Goal: Task Accomplishment & Management: Manage account settings

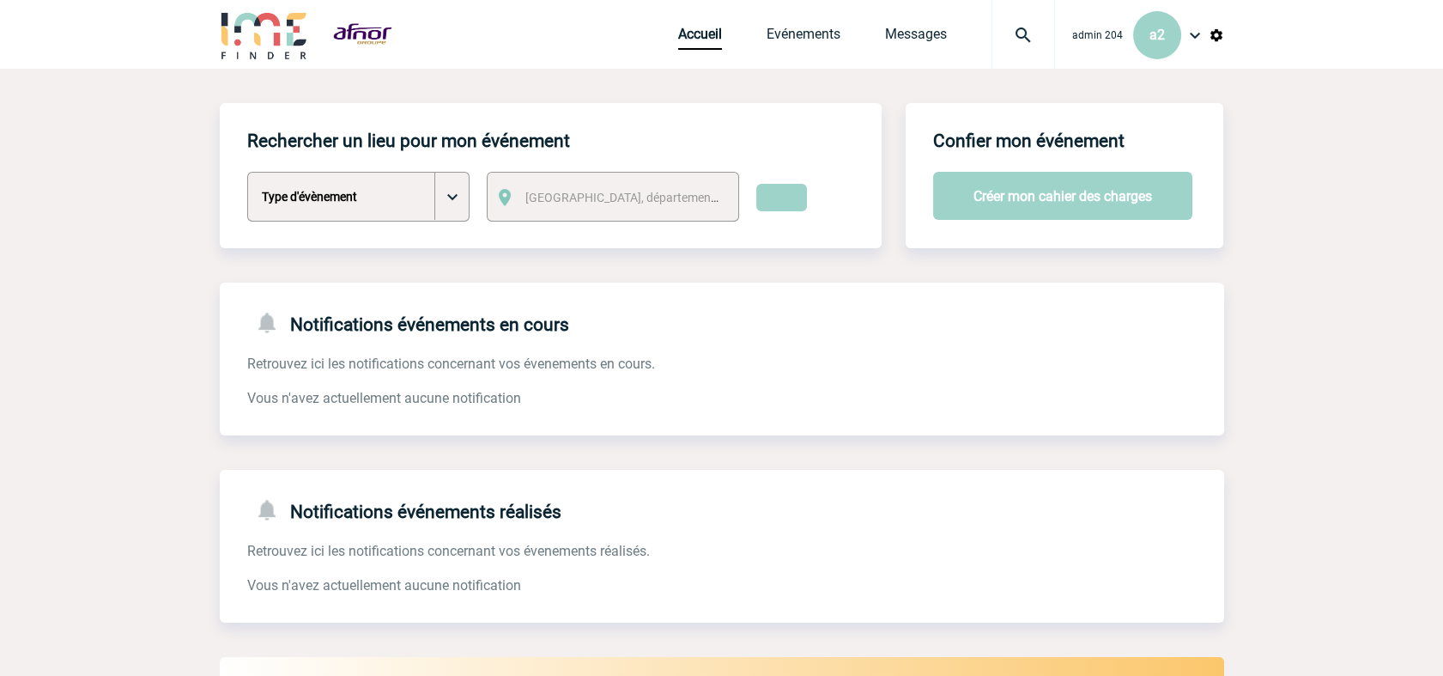
click at [1187, 33] on img at bounding box center [1195, 35] width 21 height 21
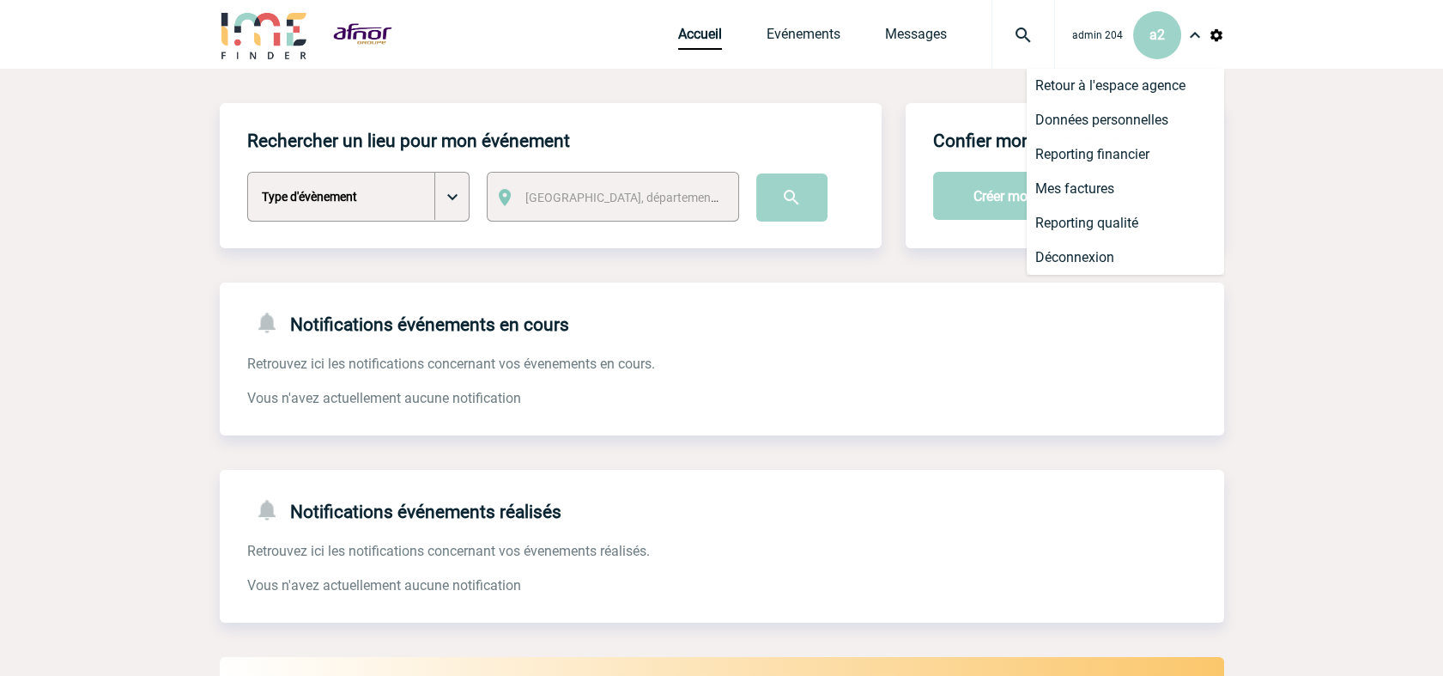
click at [1217, 32] on img at bounding box center [1216, 34] width 15 height 15
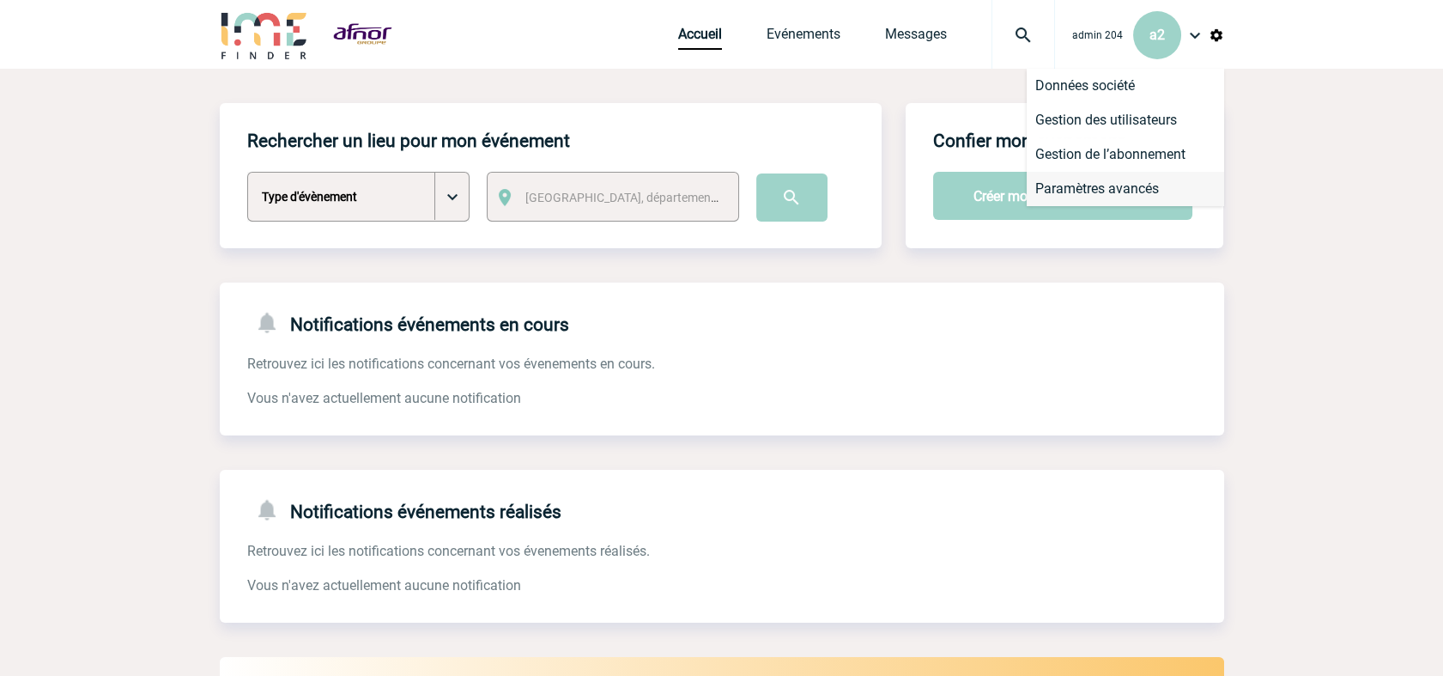
click at [1113, 191] on li "Paramètres avancés" at bounding box center [1125, 189] width 197 height 34
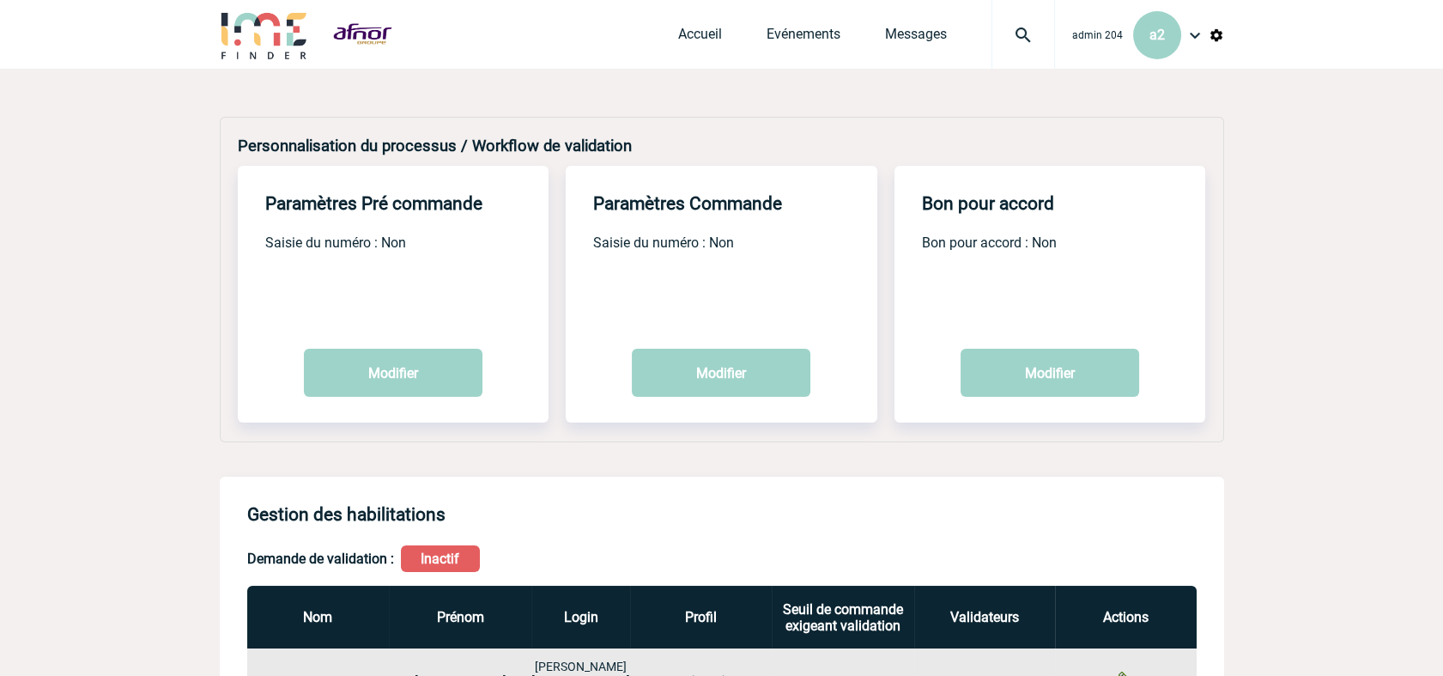
click at [1200, 33] on img at bounding box center [1195, 35] width 21 height 21
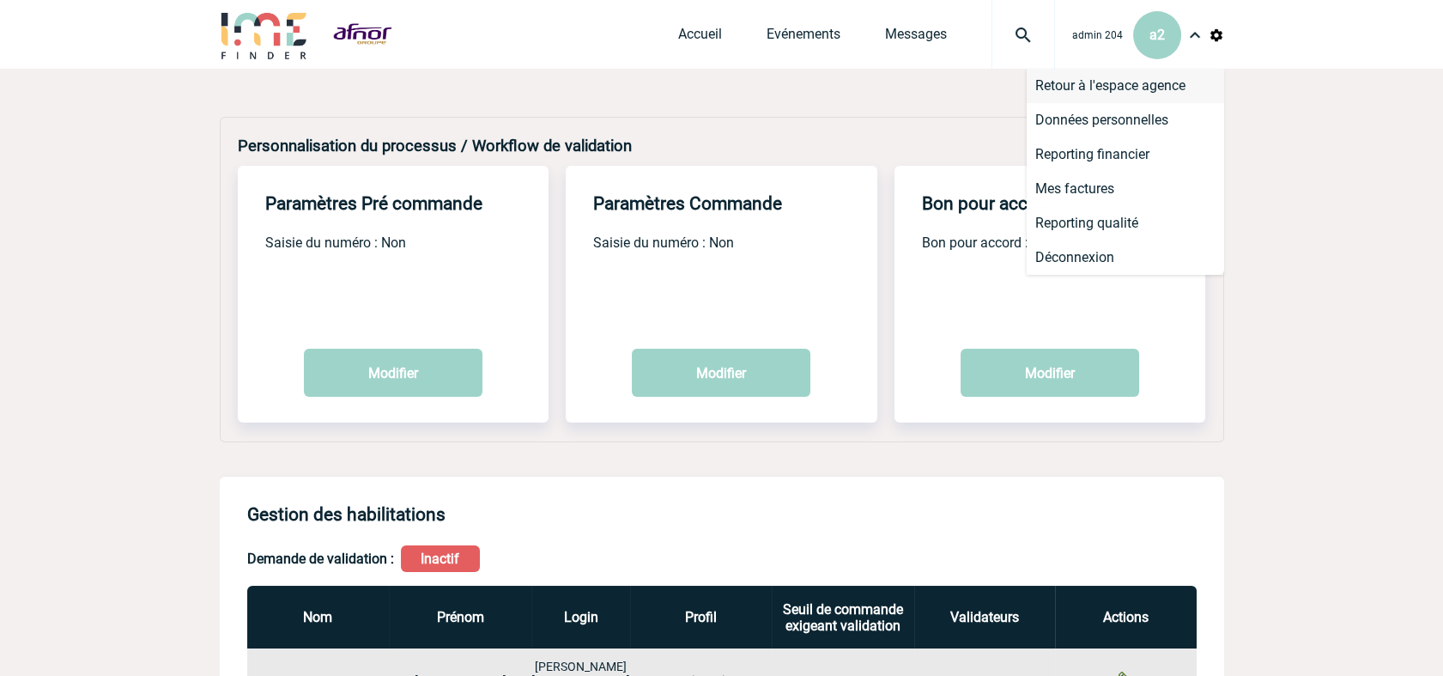
click at [1139, 89] on li "Retour à l'espace agence" at bounding box center [1125, 86] width 197 height 34
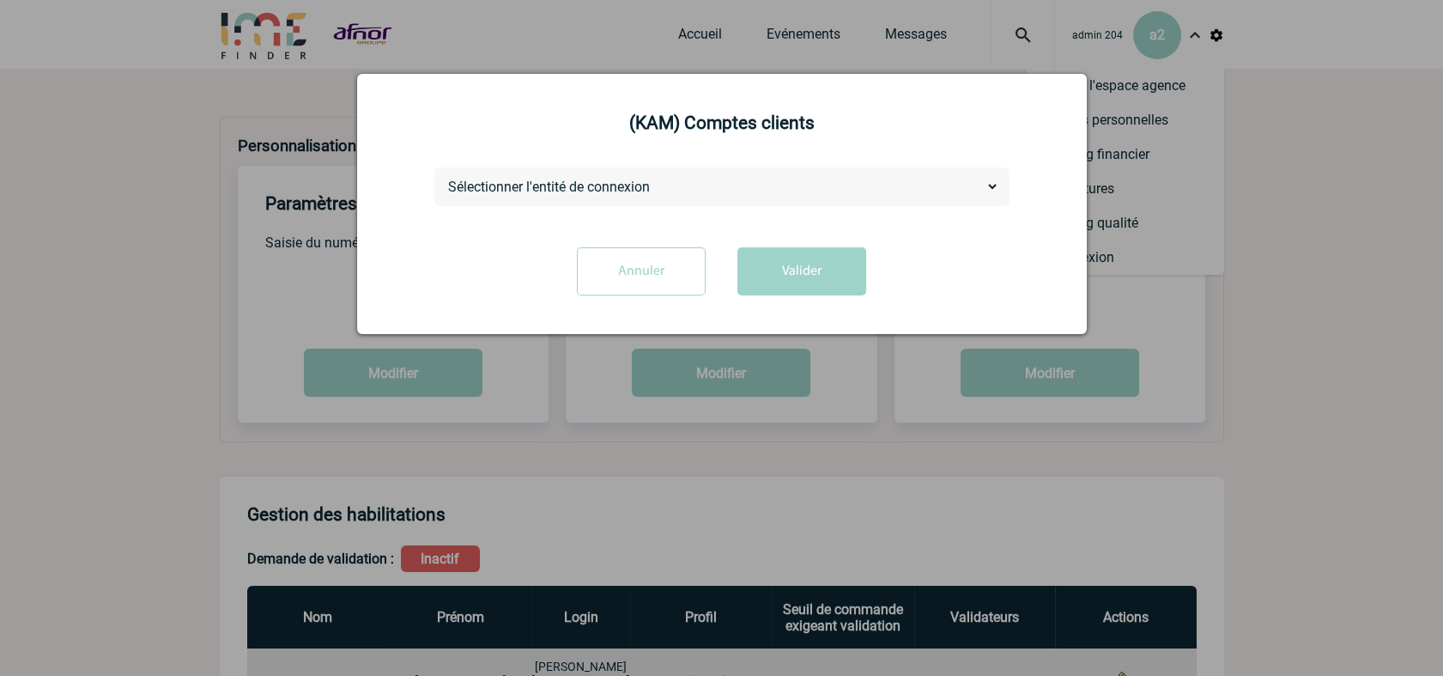
click at [698, 190] on select "Sélectionner l'entité de connexion BOSTIK CONFEDERATION EUROPEENNE LIN ET CHANV…" at bounding box center [722, 187] width 555 height 18
select select "8524"
click at [445, 179] on select "Sélectionner l'entité de connexion BOSTIK CONFEDERATION EUROPEENNE LIN ET CHANV…" at bounding box center [722, 187] width 555 height 18
click at [802, 273] on button "Valider" at bounding box center [802, 271] width 129 height 48
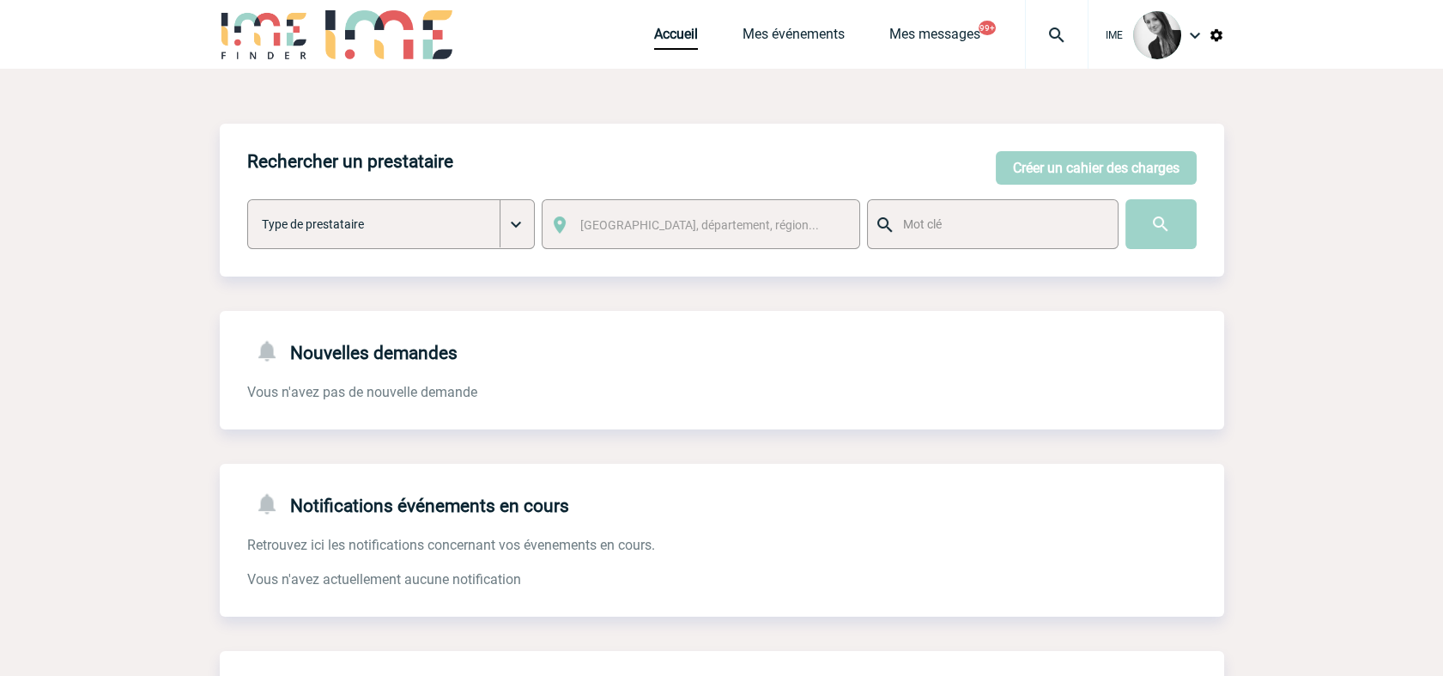
click at [776, 21] on div "Accueil Mes événements Mes messages 99+ Projet, client Projet, client" at bounding box center [871, 34] width 434 height 69
click at [777, 34] on link "Mes événements" at bounding box center [794, 38] width 102 height 24
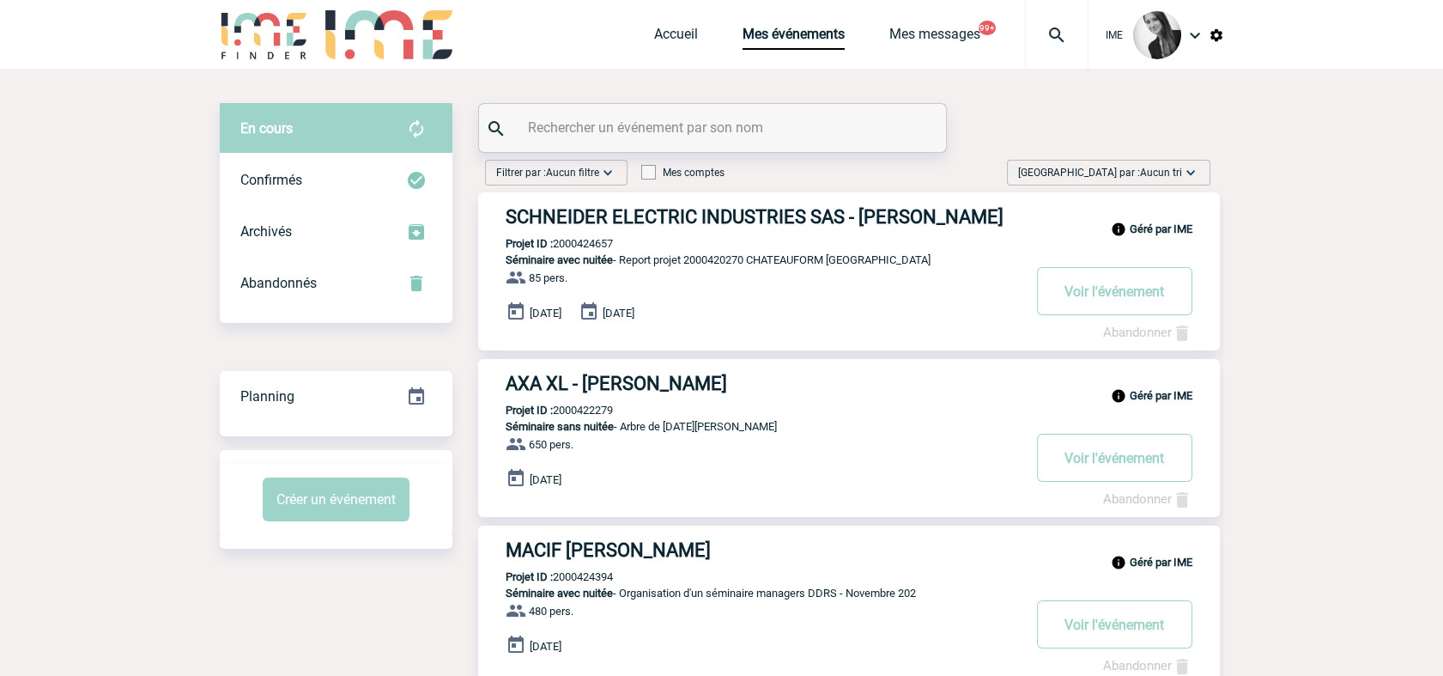
click at [1143, 178] on span "Aucun tri" at bounding box center [1161, 173] width 42 height 12
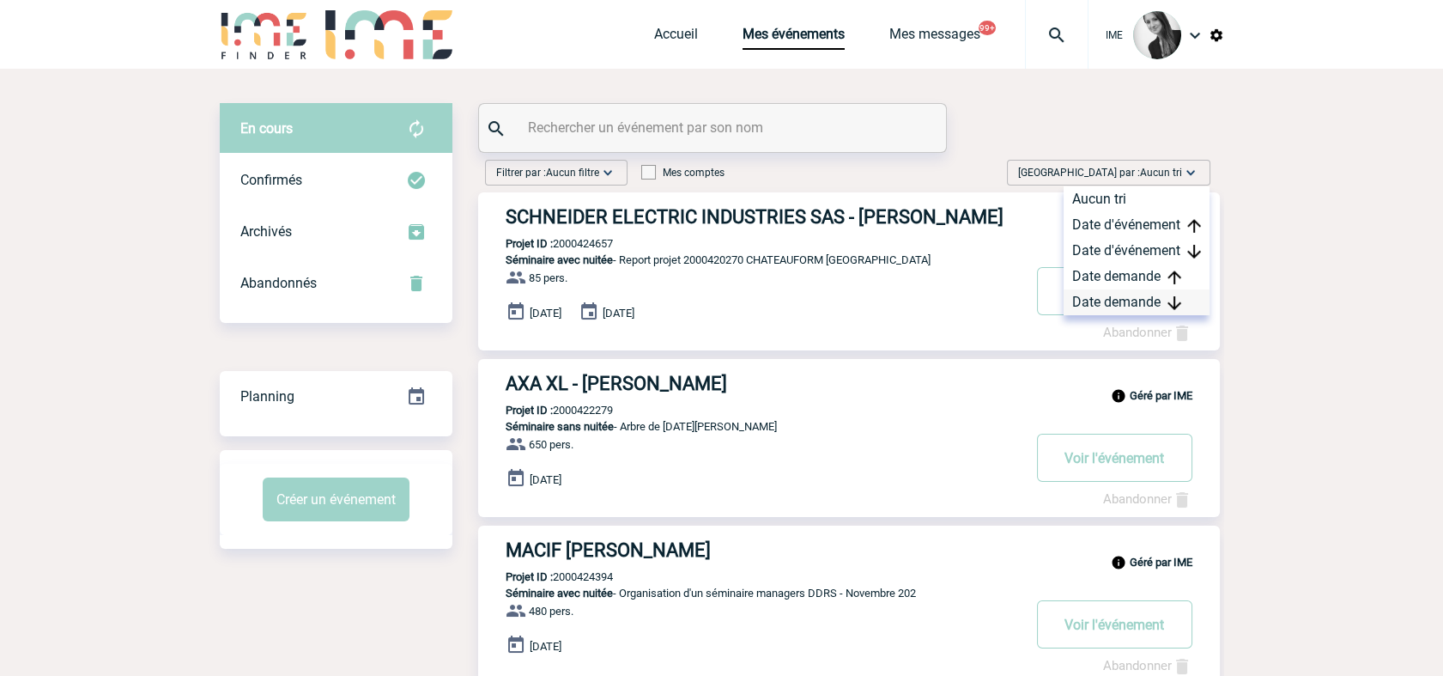
click at [1111, 305] on div "Date demande" at bounding box center [1137, 302] width 146 height 26
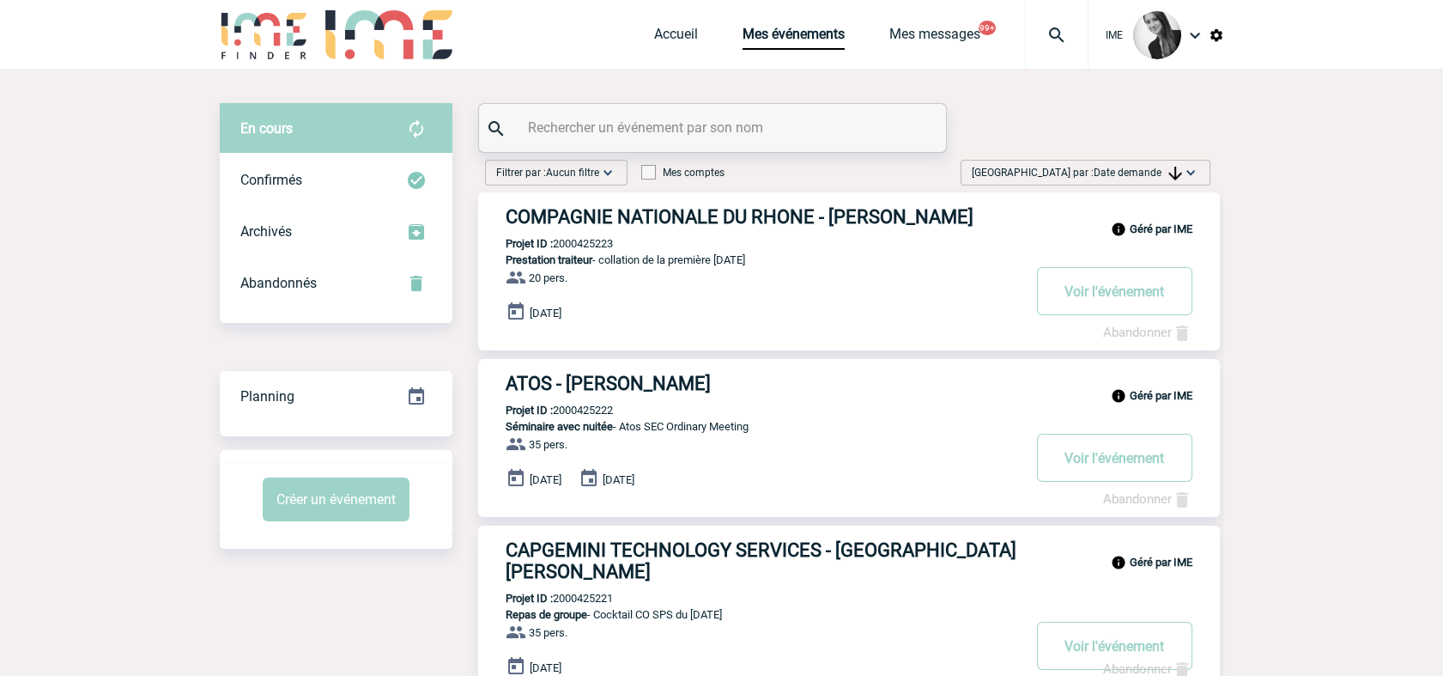
drag, startPoint x: 1103, startPoint y: 166, endPoint x: 1120, endPoint y: 189, distance: 28.3
click at [1103, 167] on span "Date demande" at bounding box center [1138, 173] width 88 height 12
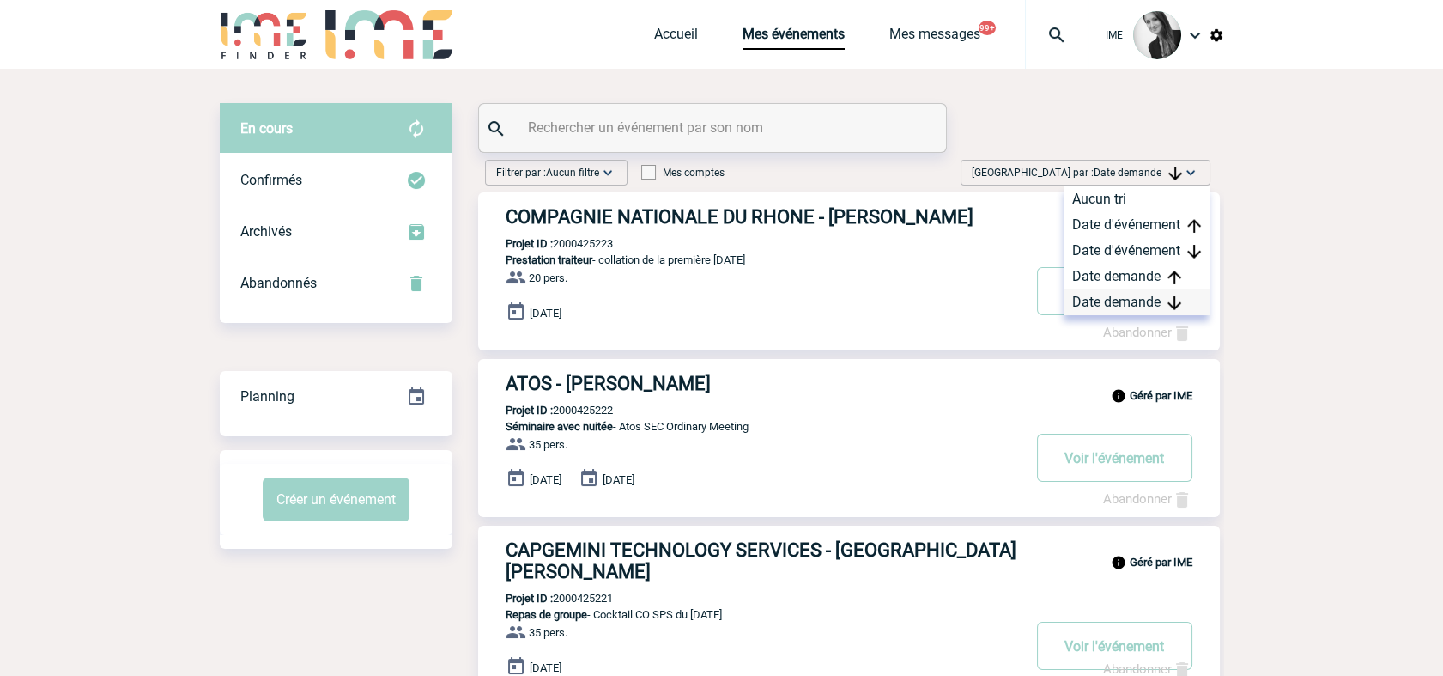
click at [1128, 312] on div "Date demande" at bounding box center [1137, 302] width 146 height 26
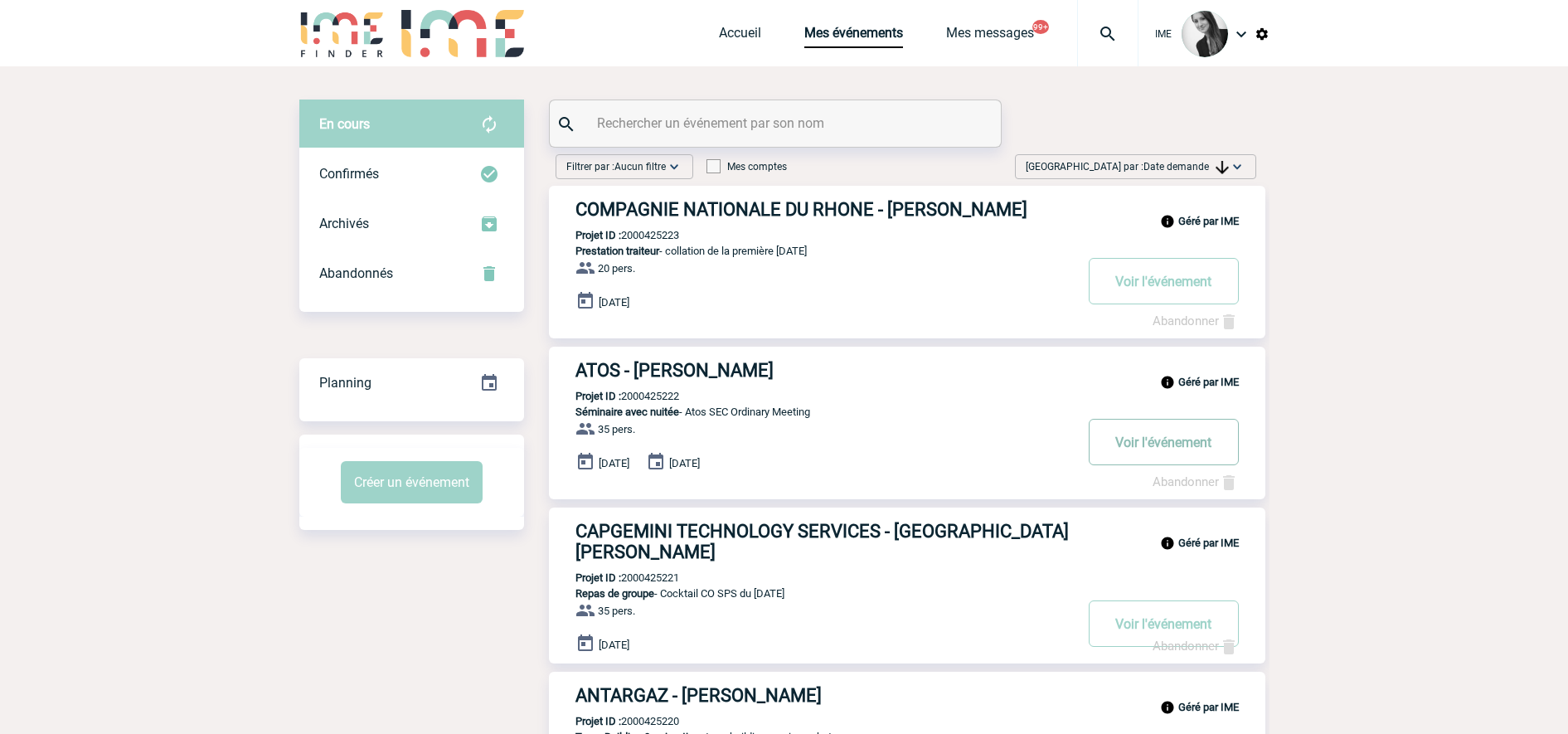
click at [1130, 437] on button "Voir l'événement" at bounding box center [1162, 442] width 150 height 46
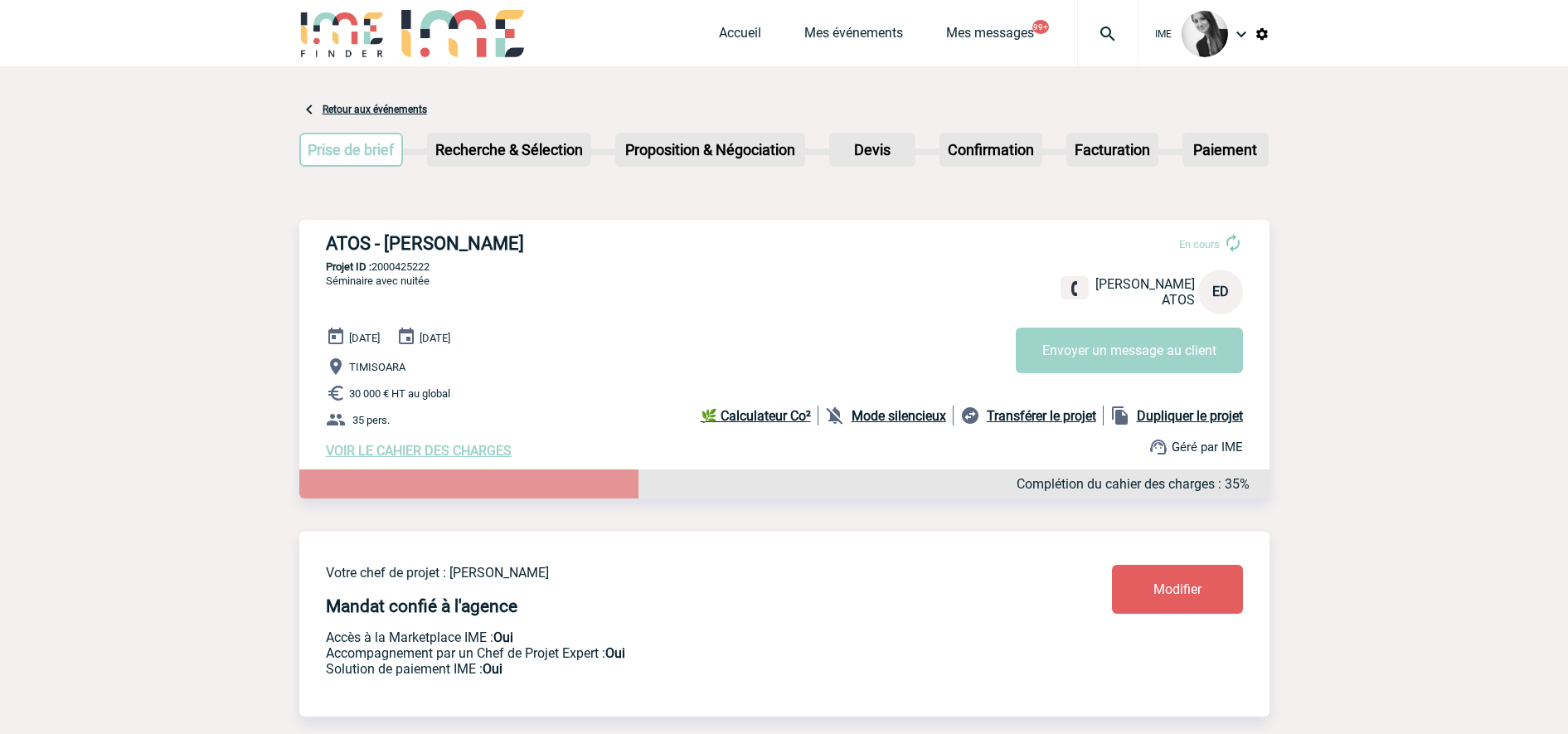
click at [447, 452] on span "VOIR LE CAHIER DES CHARGES" at bounding box center [418, 451] width 185 height 15
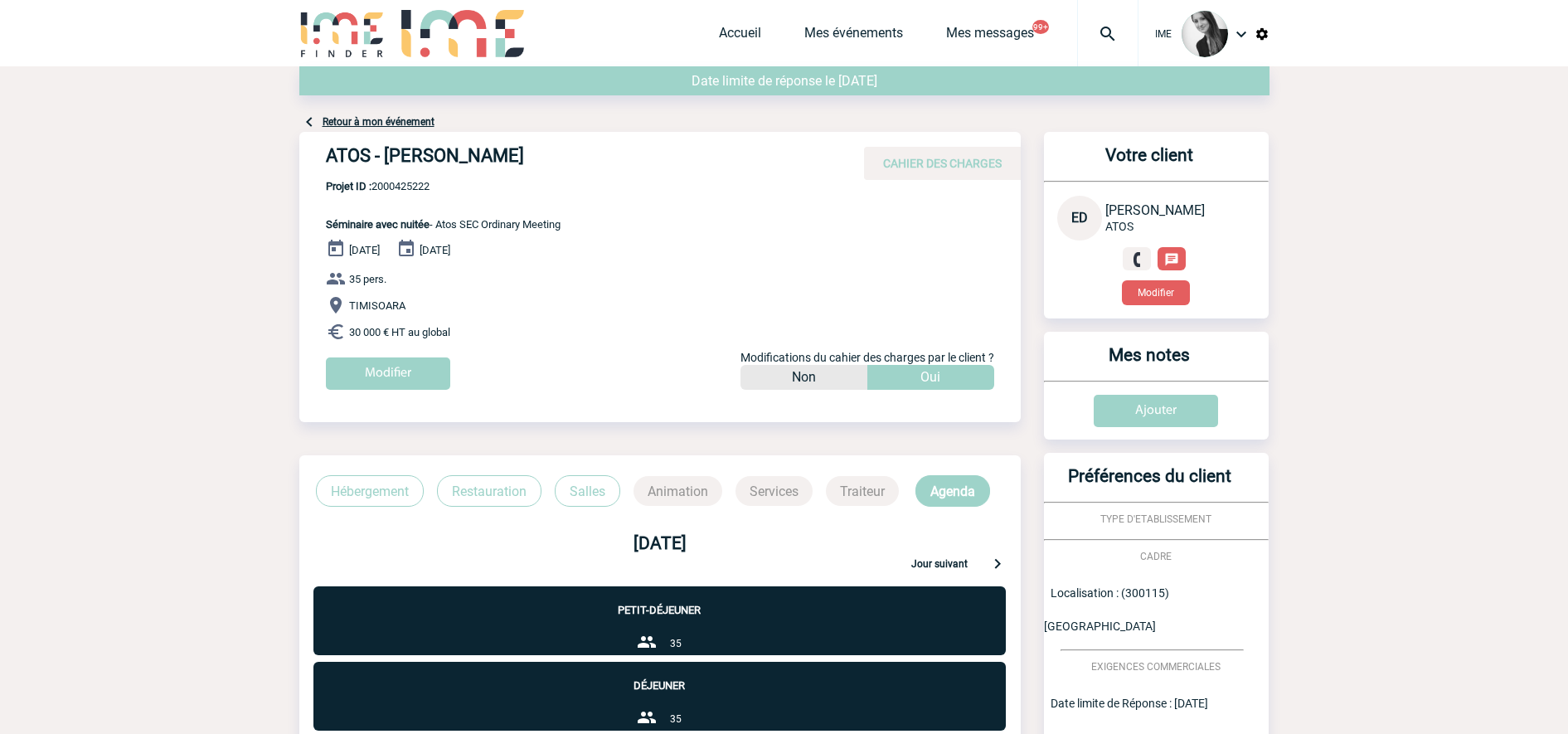
click at [407, 184] on span "Projet ID : 2000425222" at bounding box center [442, 185] width 235 height 13
drag, startPoint x: 350, startPoint y: 306, endPoint x: 537, endPoint y: 296, distance: 187.3
click at [537, 296] on p "TIMISOARA" at bounding box center [673, 305] width 695 height 20
copy span "TIMISOARA"
click at [594, 353] on div "02 Décembre 2025 04 Décembre 2025 35 pers. TIMISOARA 30 000 € HT au global Modi…" at bounding box center [673, 320] width 695 height 163
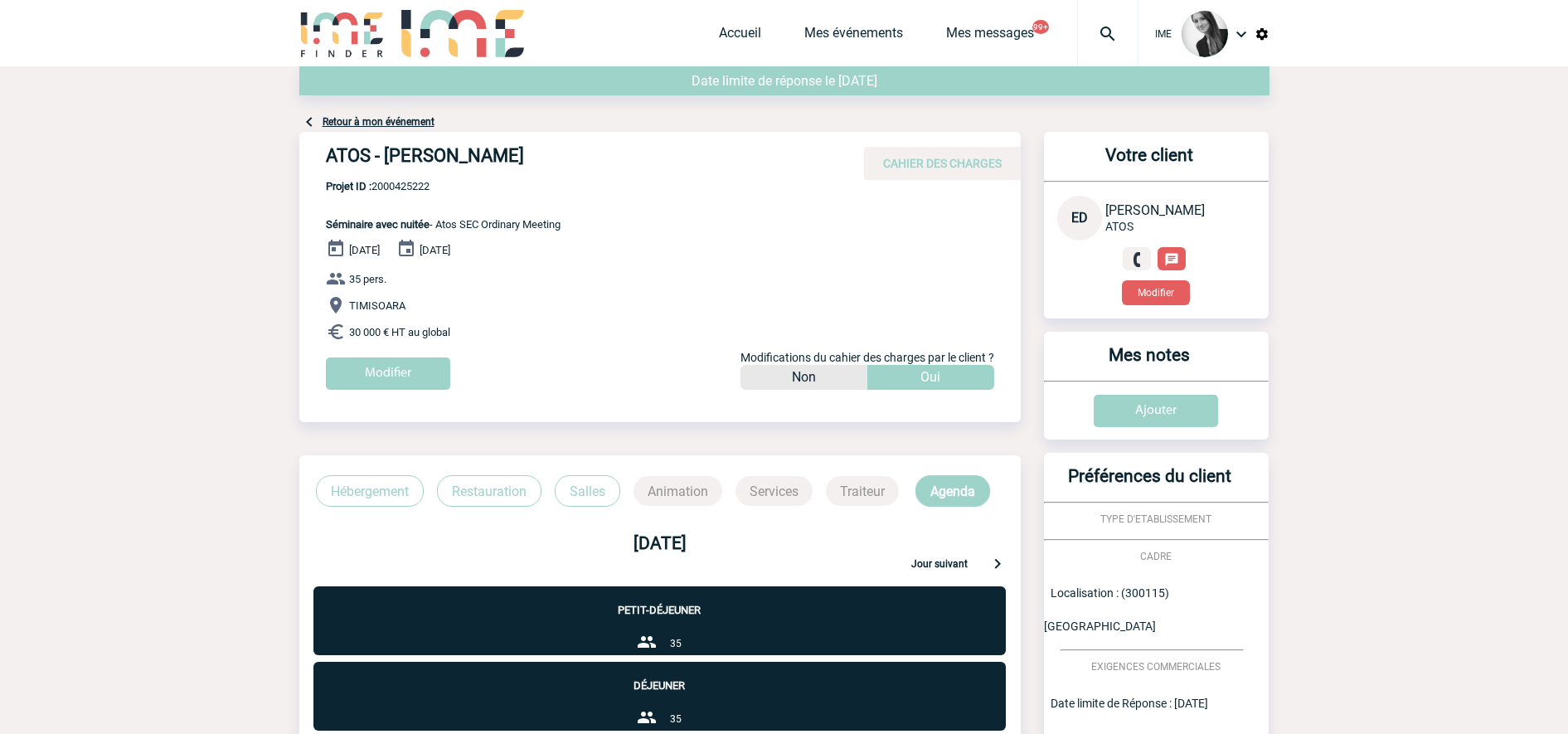
click at [413, 190] on span "Projet ID : 2000425222" at bounding box center [442, 185] width 235 height 13
copy span "2000425222"
click at [222, 402] on body "IME Accueil Mes événements" at bounding box center [784, 537] width 1568 height 1074
click at [720, 35] on link "Accueil" at bounding box center [740, 37] width 42 height 23
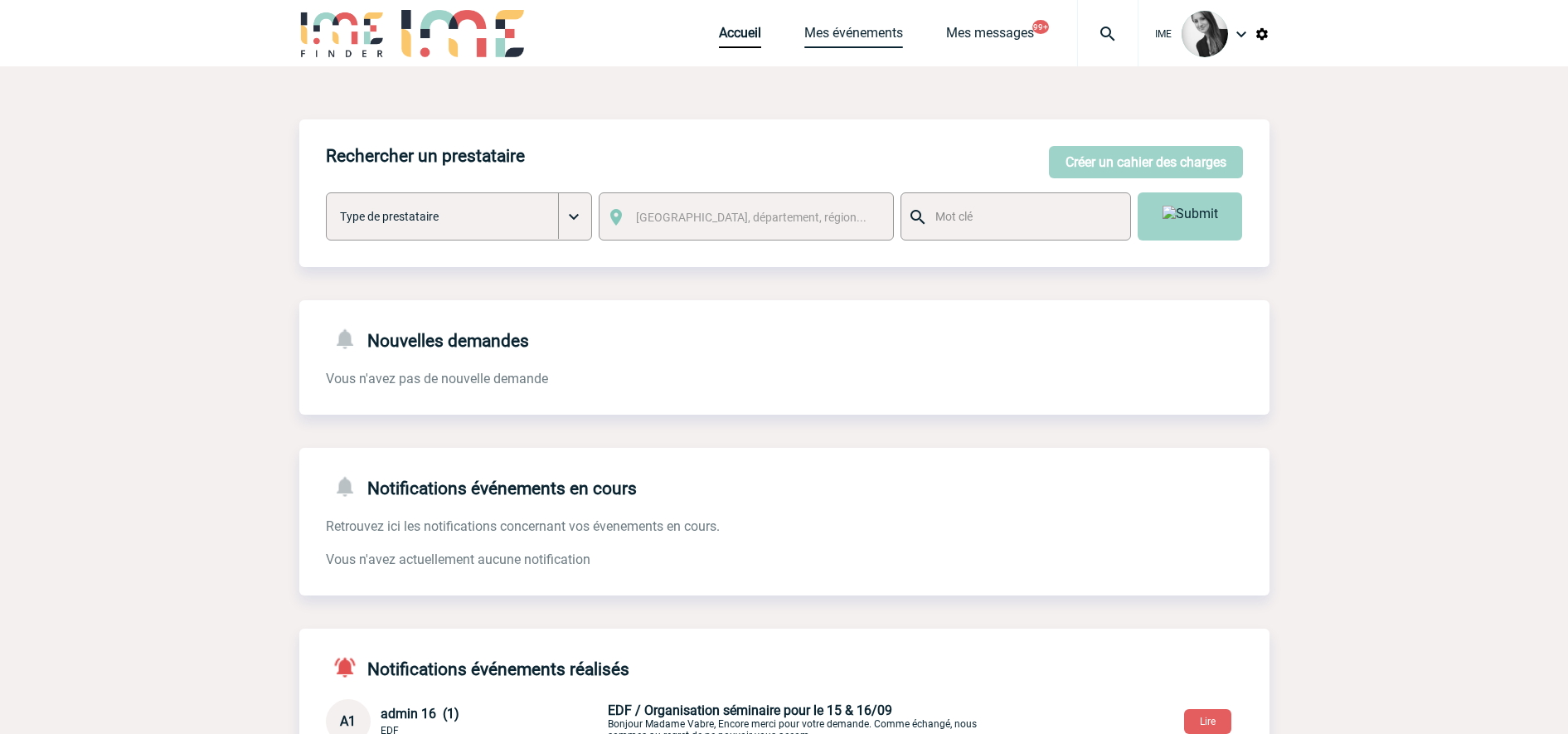
click at [848, 36] on link "Mes événements" at bounding box center [854, 37] width 98 height 23
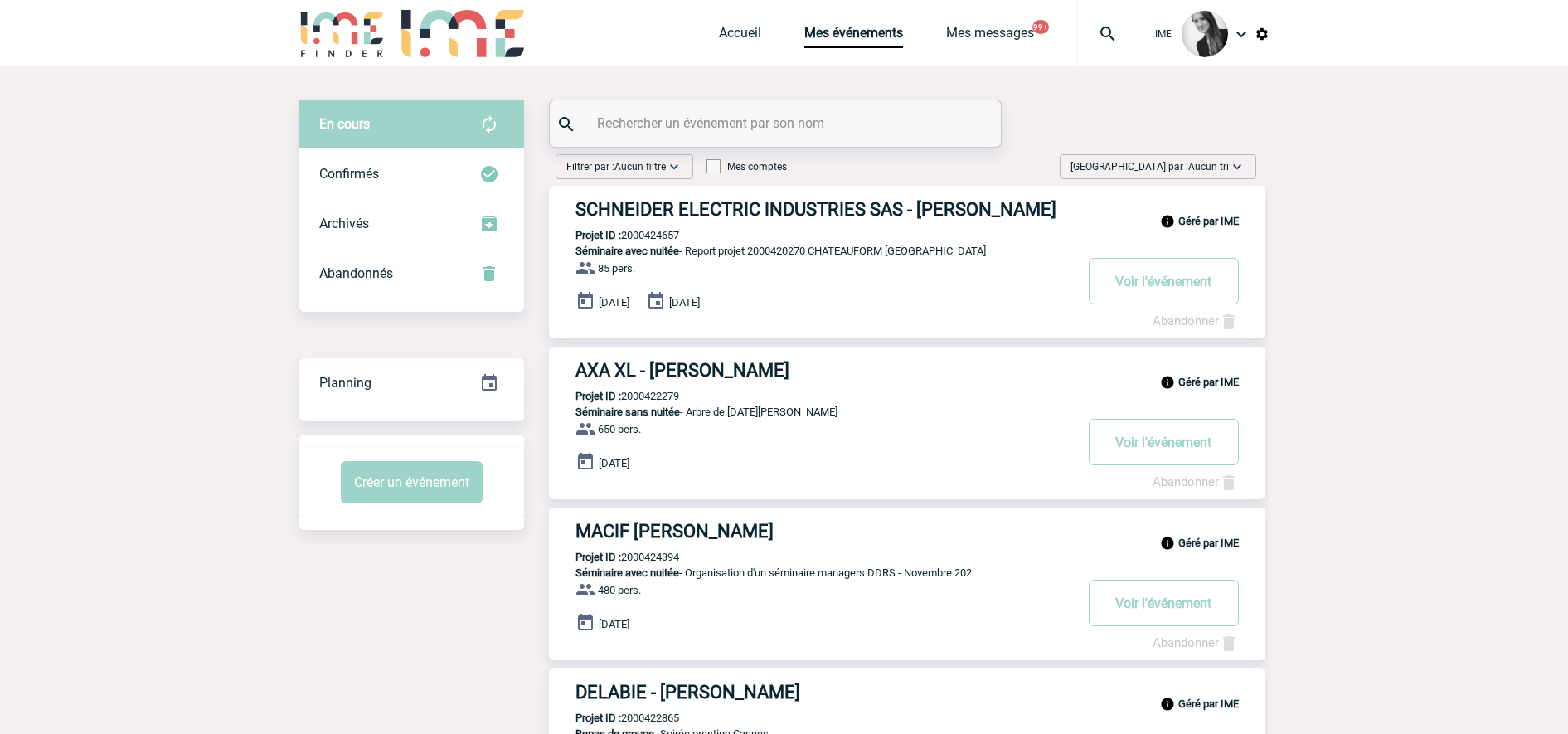
click at [1202, 169] on span "Aucun tri" at bounding box center [1208, 167] width 41 height 12
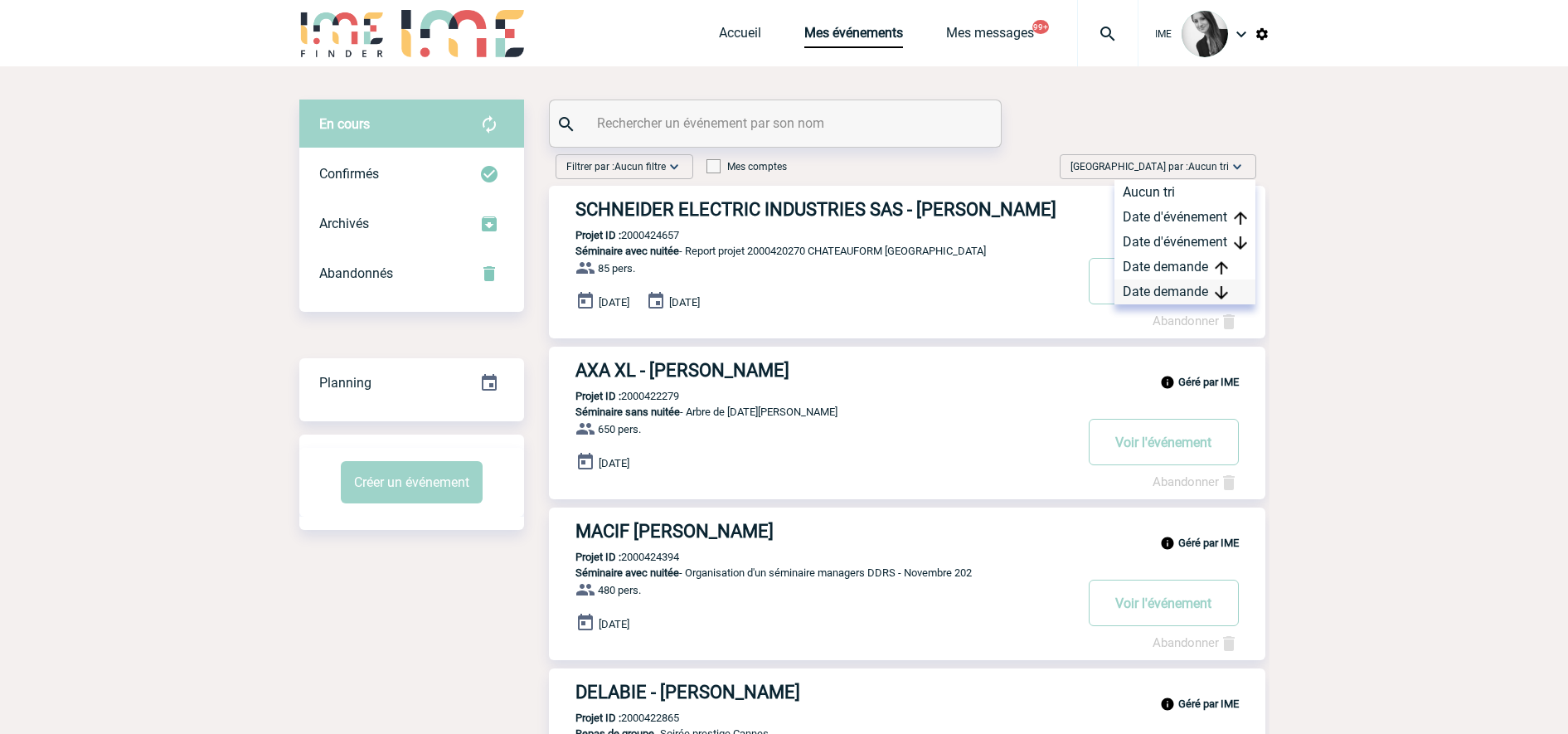
click at [1193, 296] on div "Date demande" at bounding box center [1185, 292] width 141 height 25
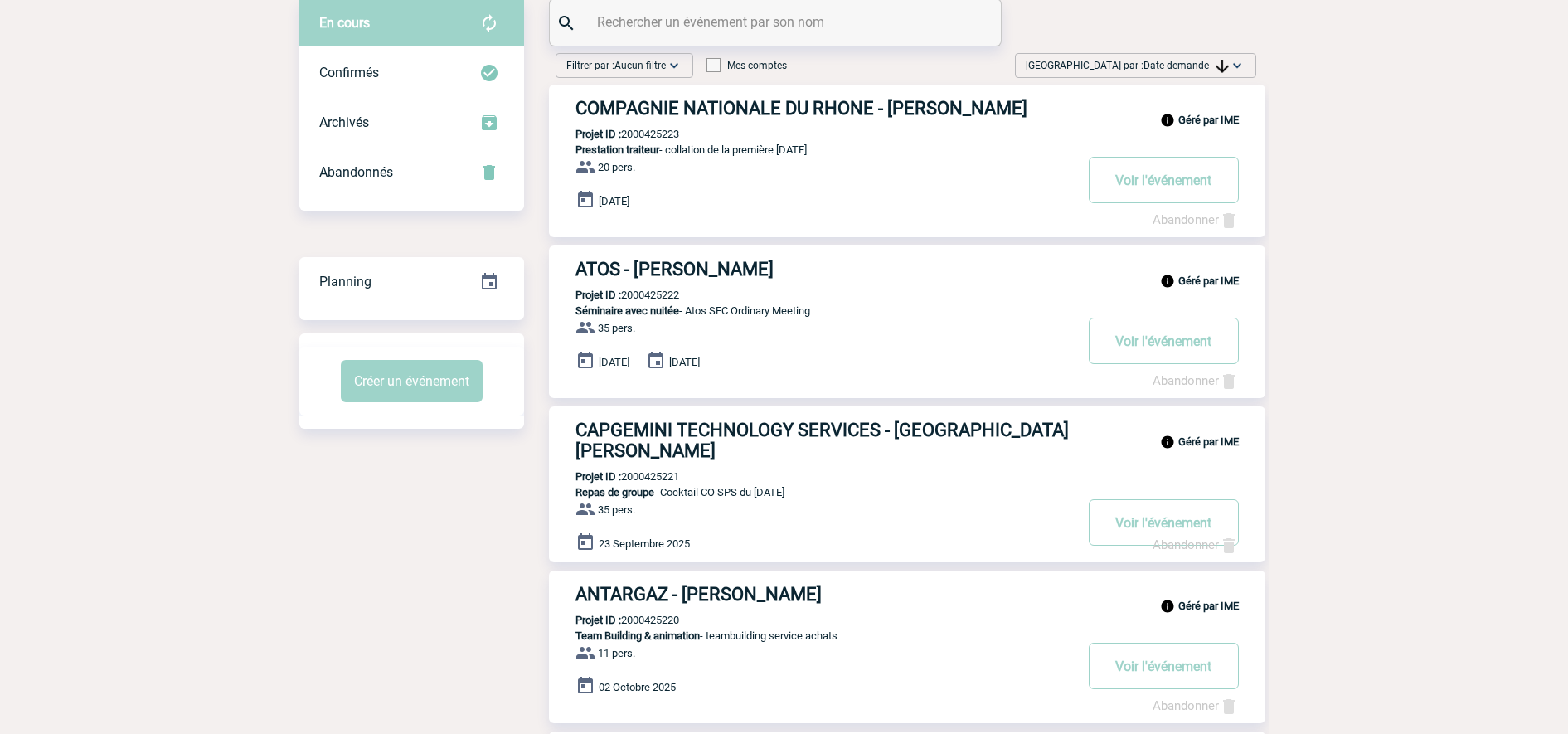
scroll to position [208, 0]
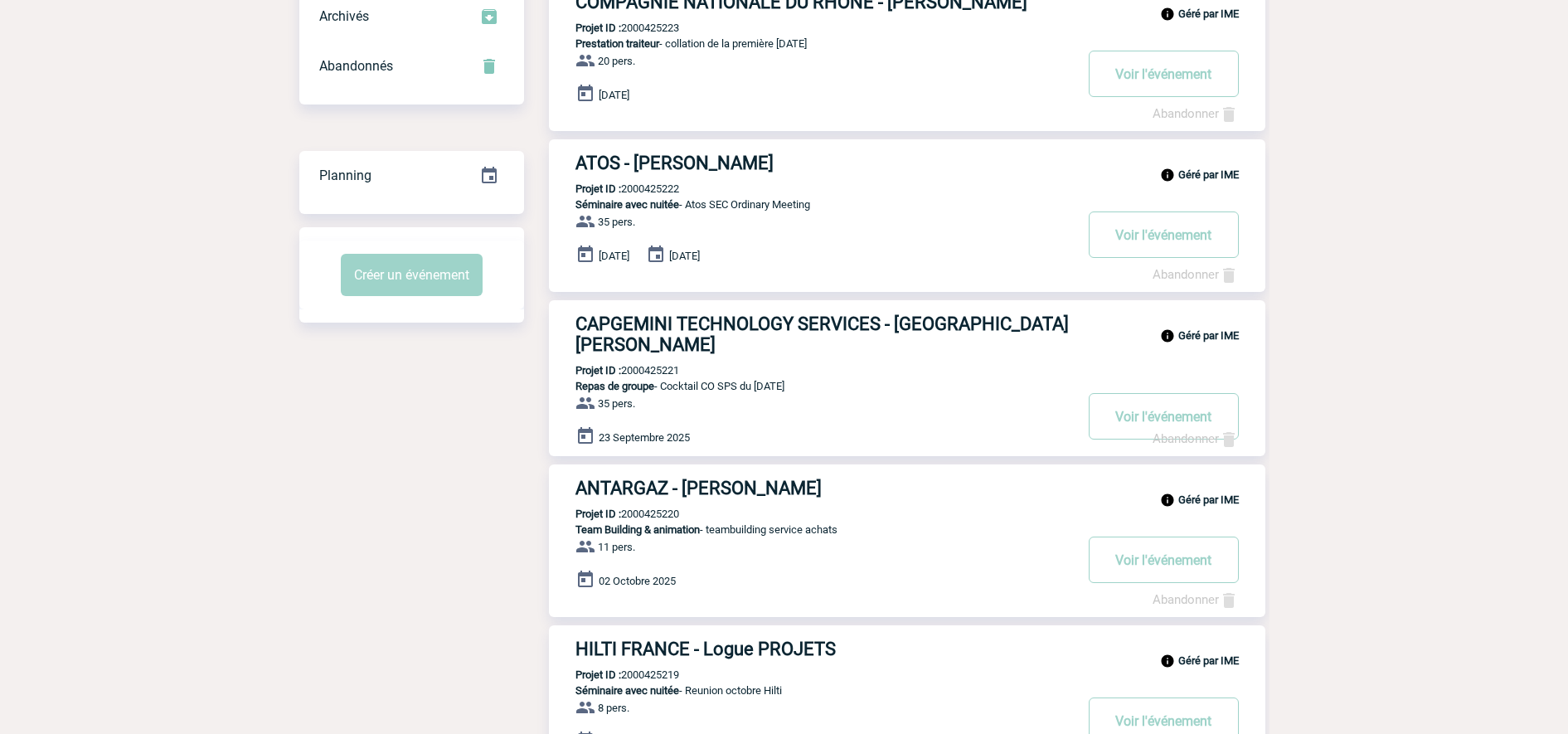
drag, startPoint x: 685, startPoint y: 373, endPoint x: 865, endPoint y: 362, distance: 180.3
click at [865, 380] on p "Repas de groupe - Cocktail CO SPS du 23/09/2025" at bounding box center [810, 385] width 524 height 13
drag, startPoint x: 865, startPoint y: 362, endPoint x: 354, endPoint y: 533, distance: 538.9
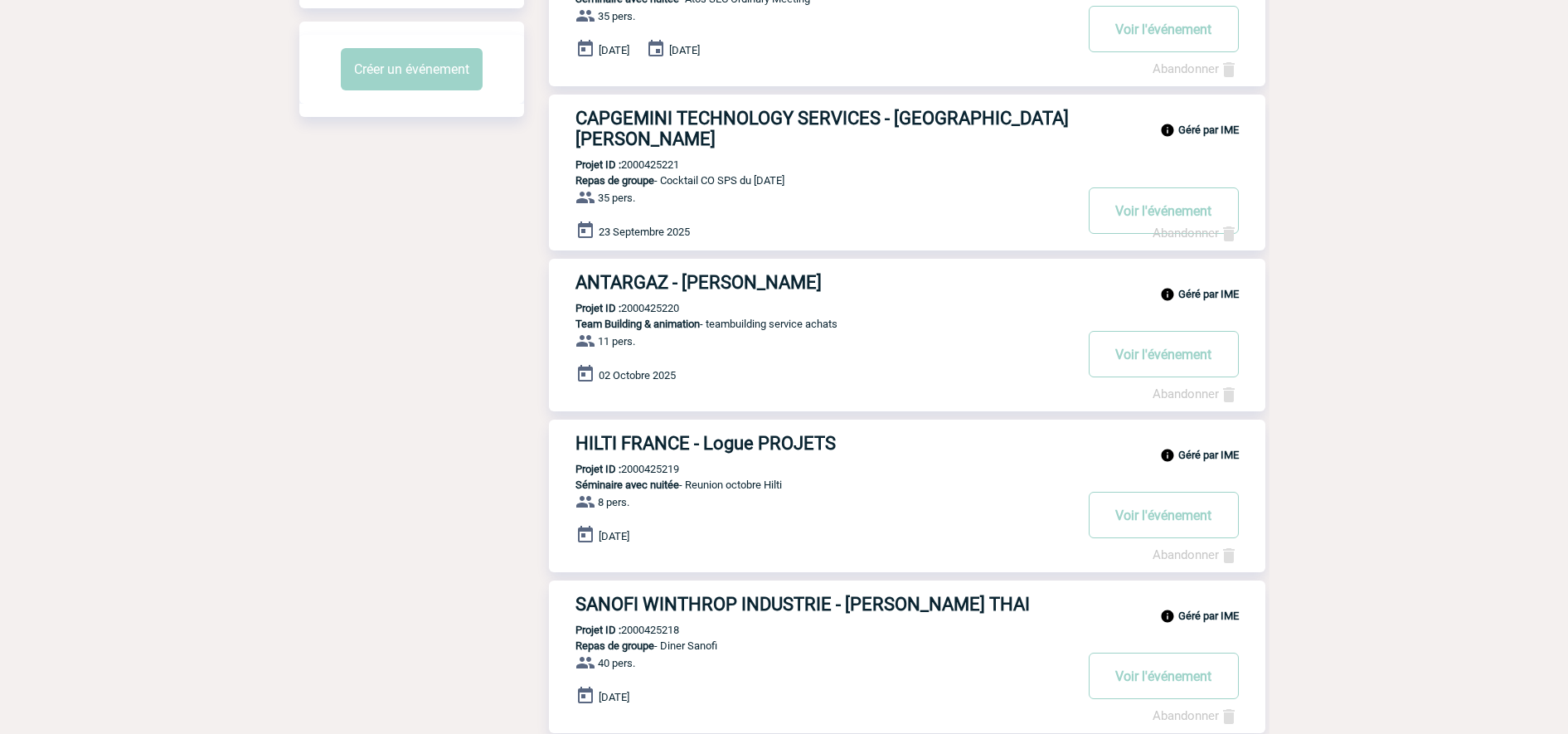
scroll to position [0, 0]
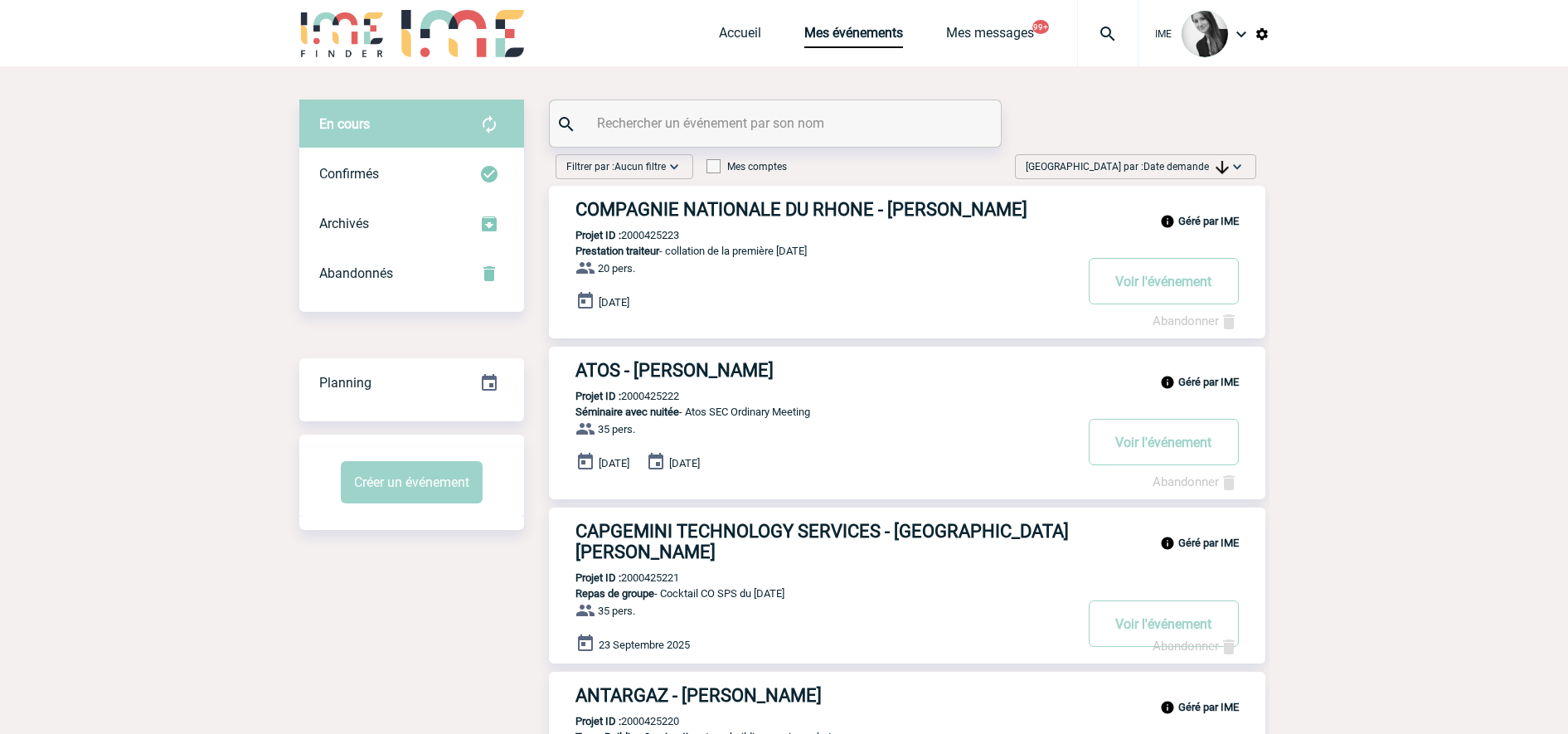
click at [1182, 167] on span "Date demande" at bounding box center [1186, 167] width 85 height 12
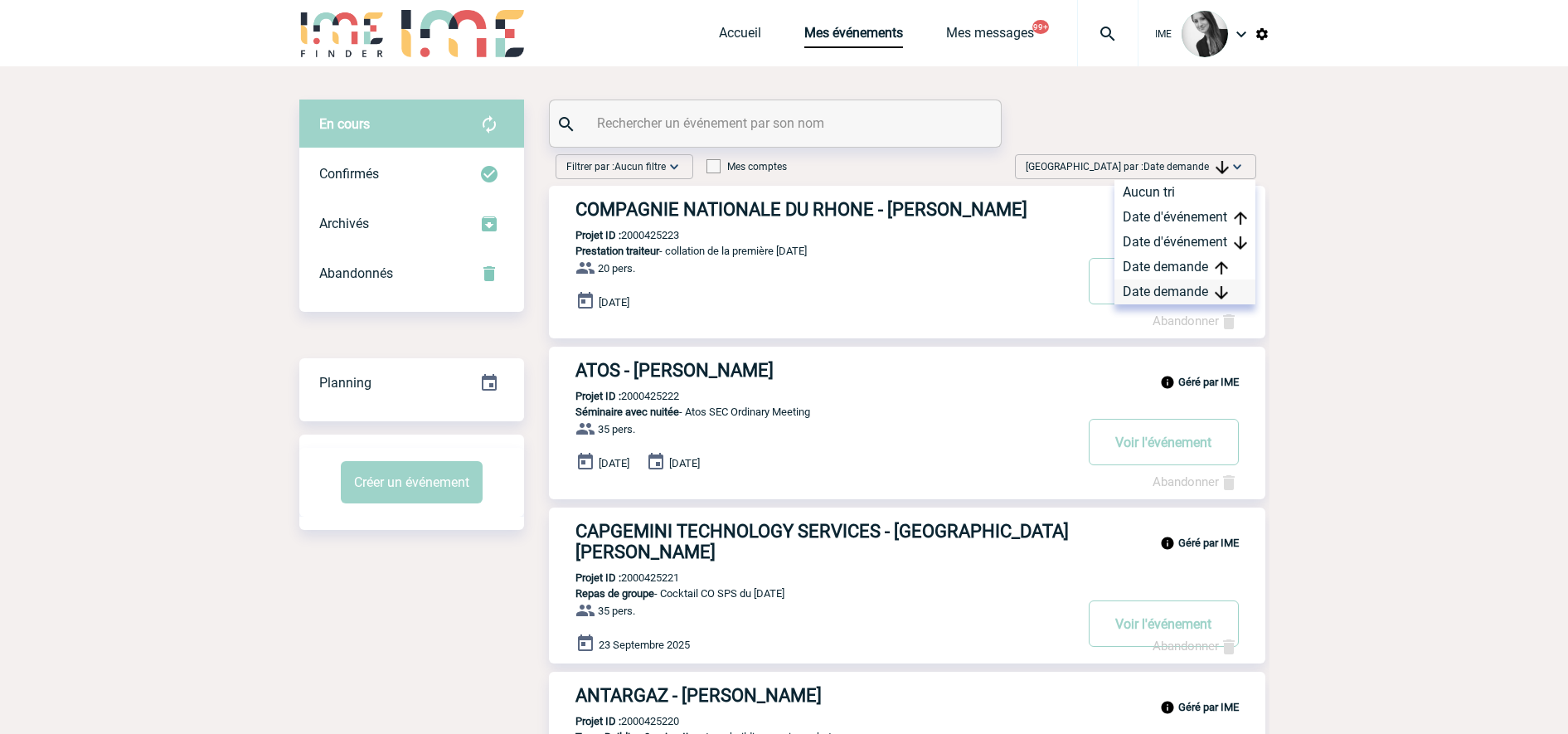
click at [1202, 296] on div "Date demande" at bounding box center [1185, 292] width 141 height 25
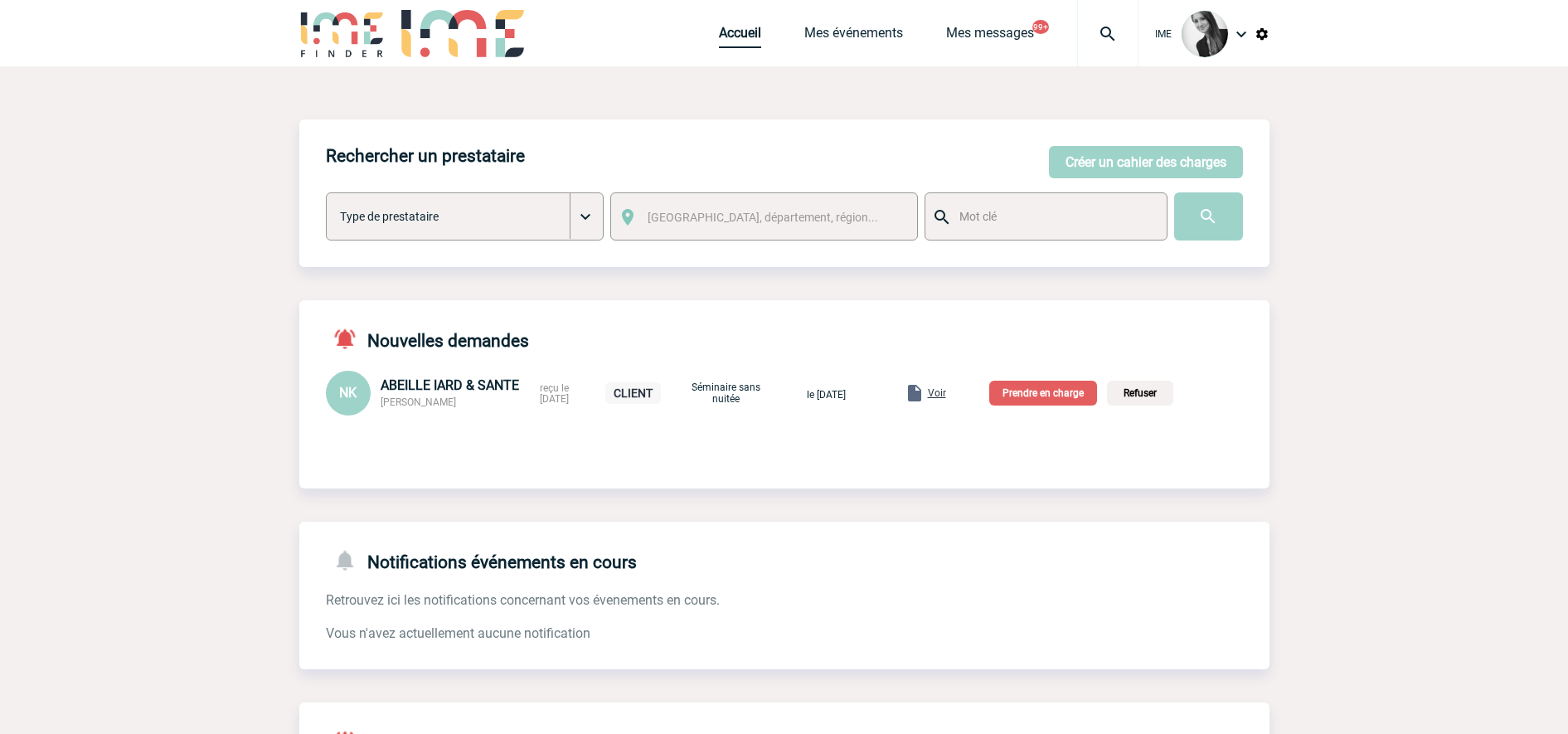
drag, startPoint x: 727, startPoint y: 40, endPoint x: 756, endPoint y: 178, distance: 141.0
click at [728, 40] on link "Accueil" at bounding box center [740, 37] width 42 height 23
click at [853, 40] on link "Mes événements" at bounding box center [854, 37] width 98 height 23
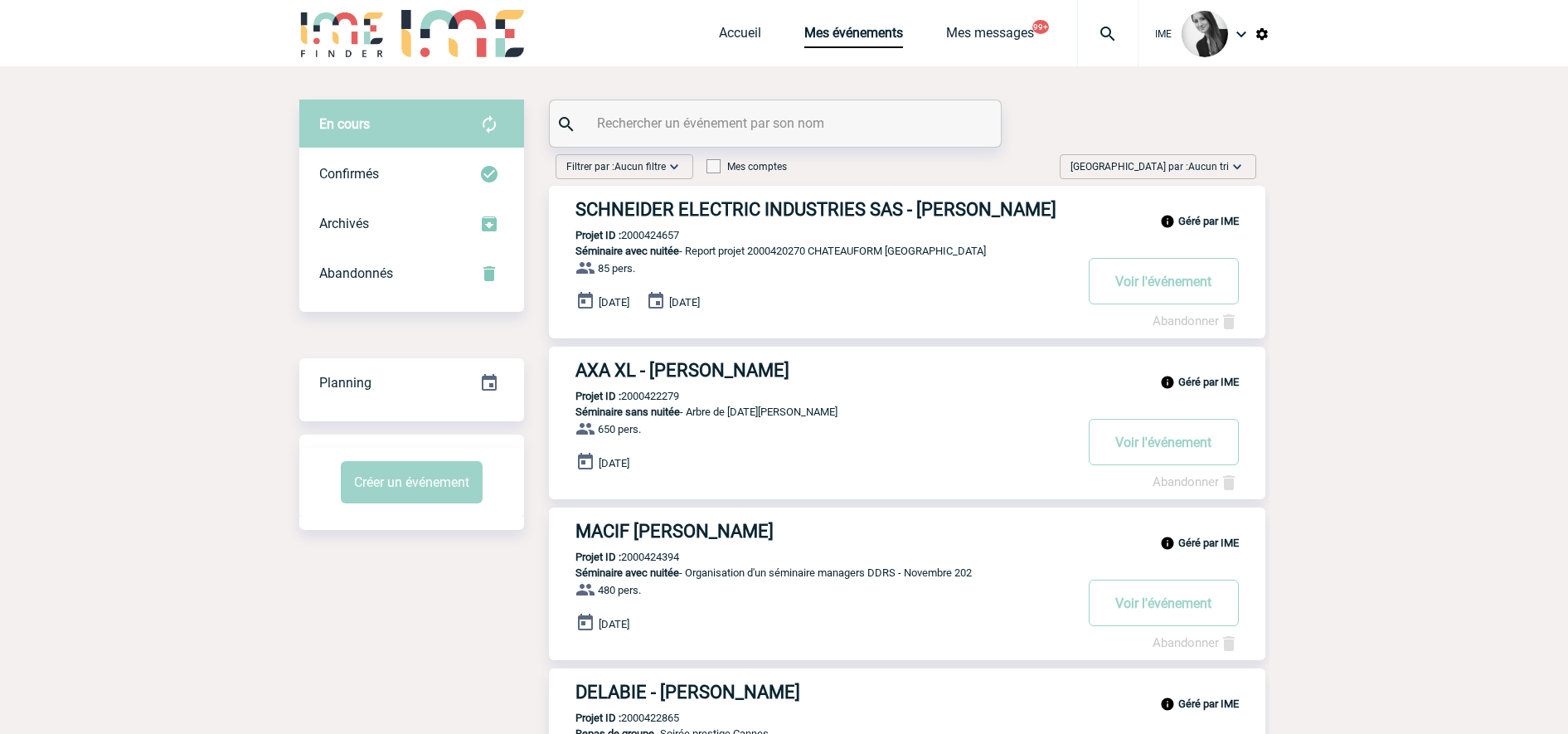
click at [1248, 172] on div "Trier par : Aucun tri Aucun tri Date d'événement Date d'événement Date demande …" at bounding box center [1158, 167] width 197 height 25
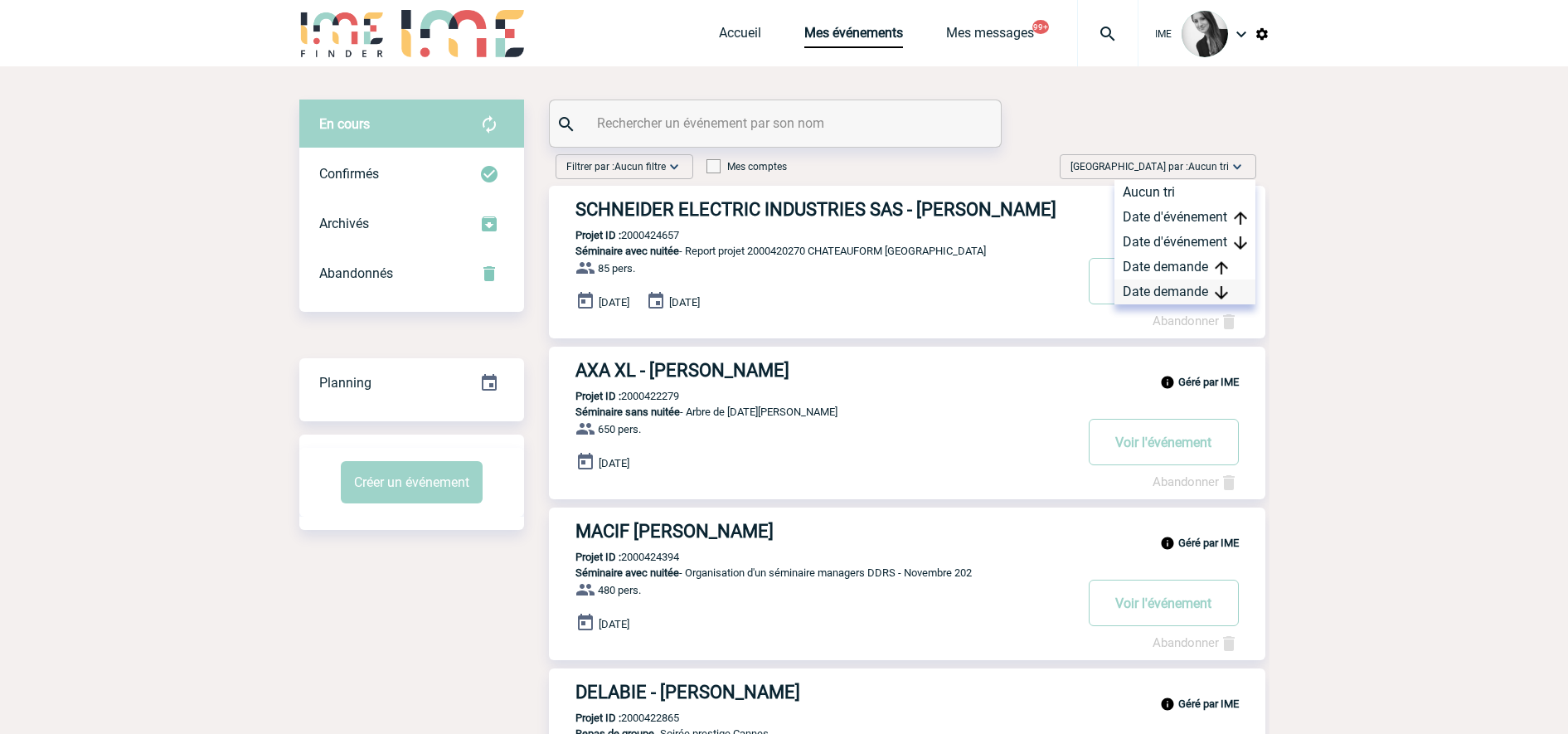
click at [1232, 289] on div "Date demande" at bounding box center [1185, 292] width 141 height 25
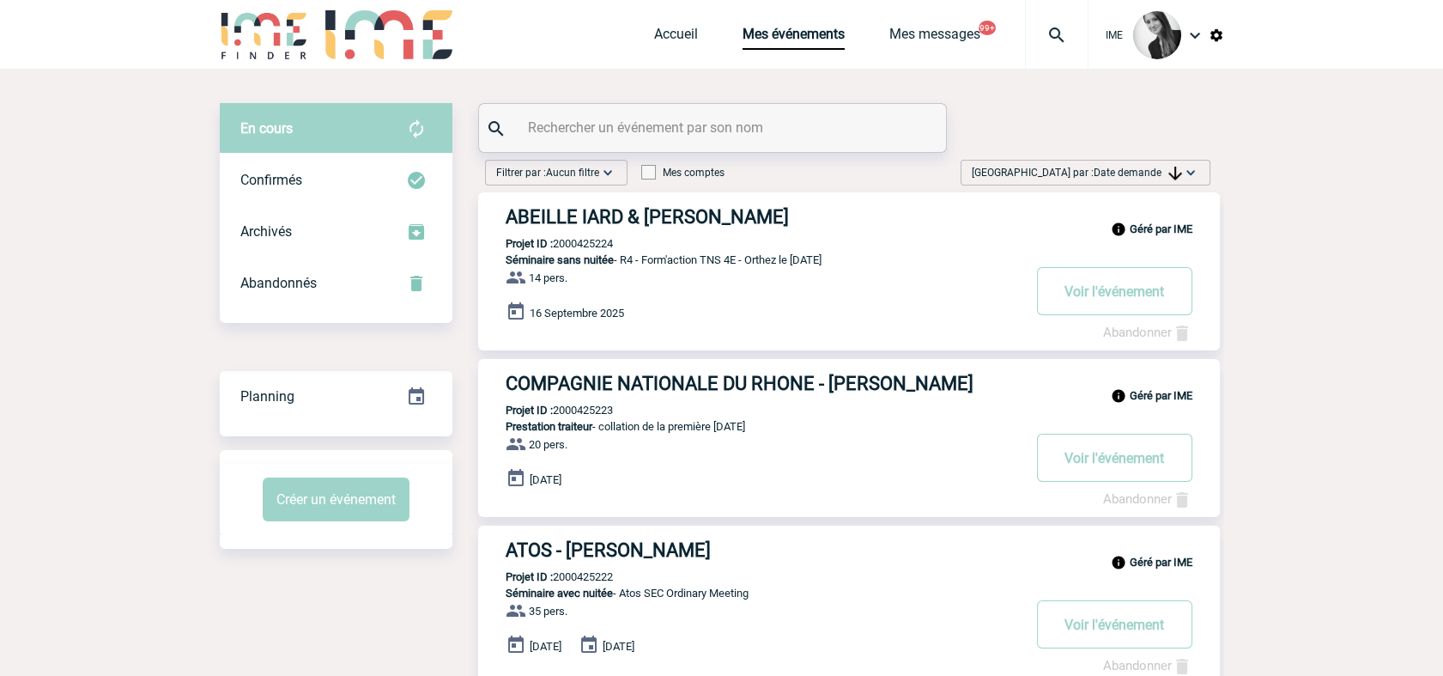
click at [1115, 167] on span "Date demande" at bounding box center [1138, 173] width 88 height 12
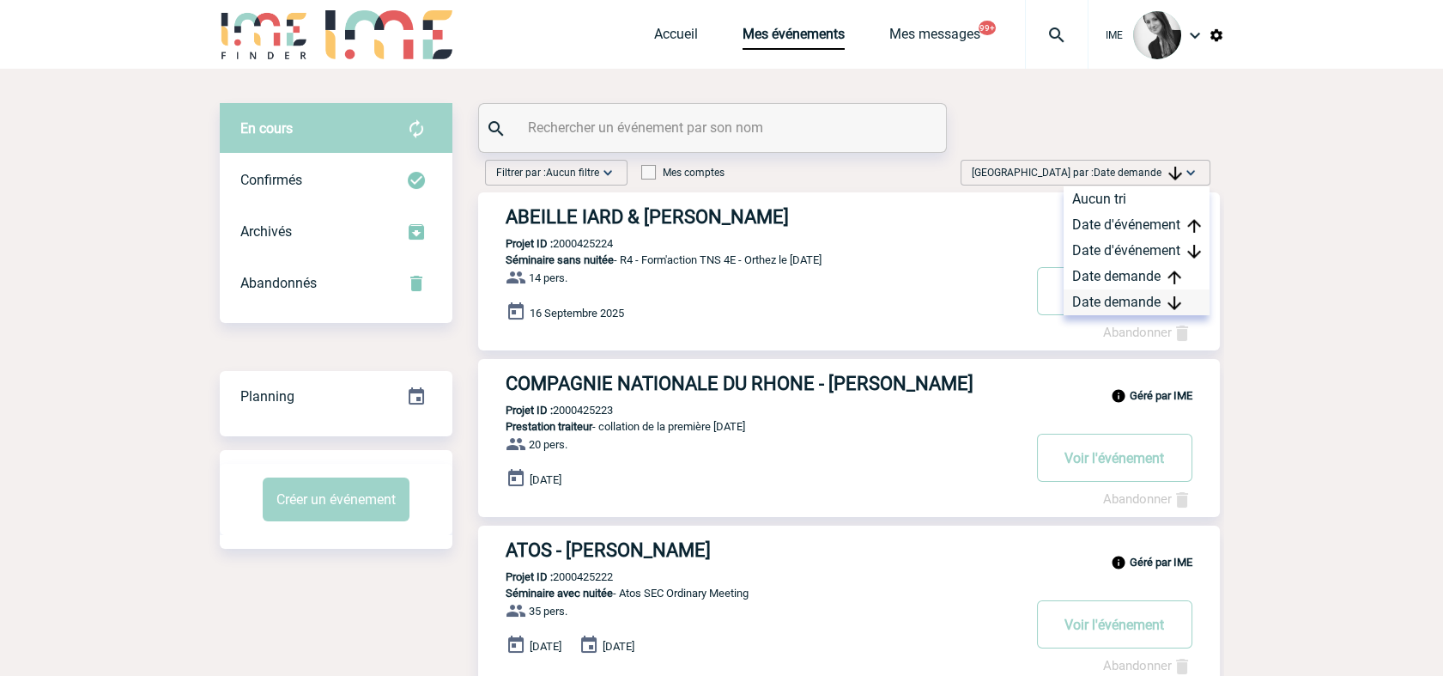
click at [1106, 303] on div "Date demande" at bounding box center [1137, 302] width 146 height 26
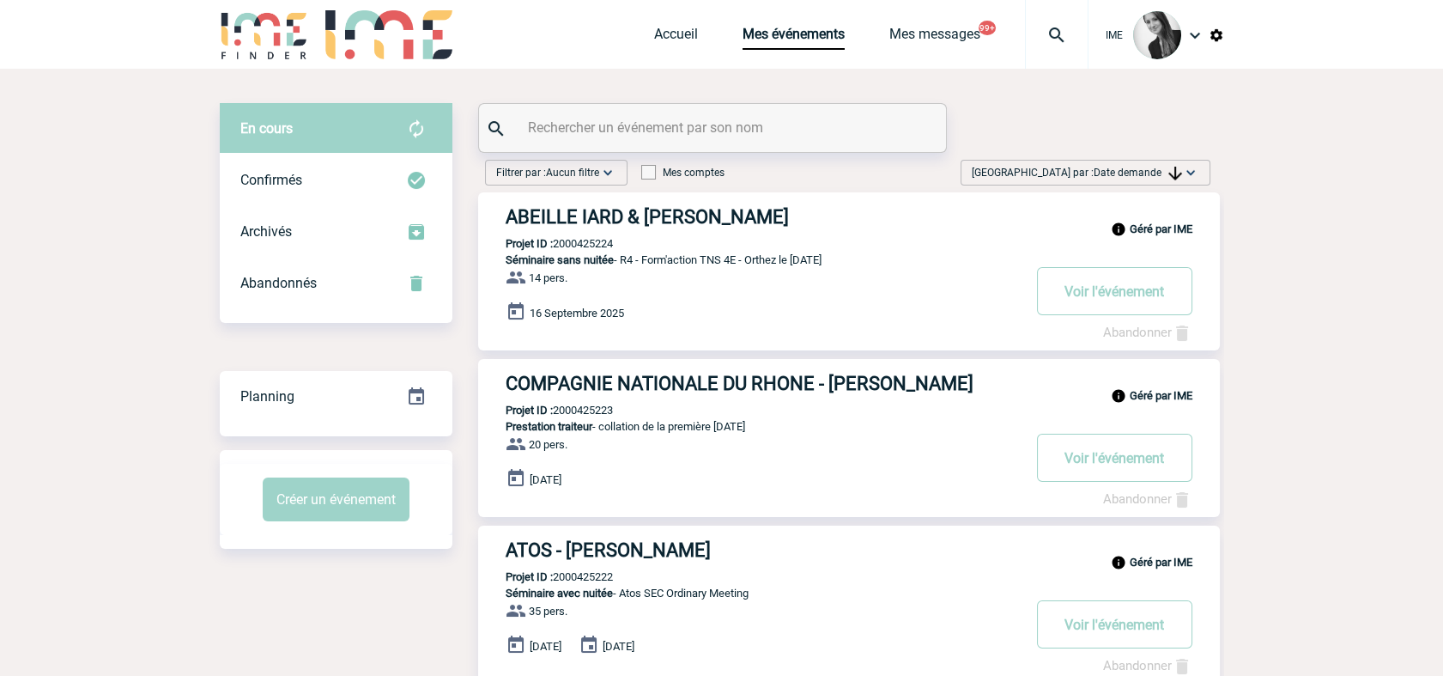
click at [1120, 173] on span "Date demande" at bounding box center [1138, 173] width 88 height 12
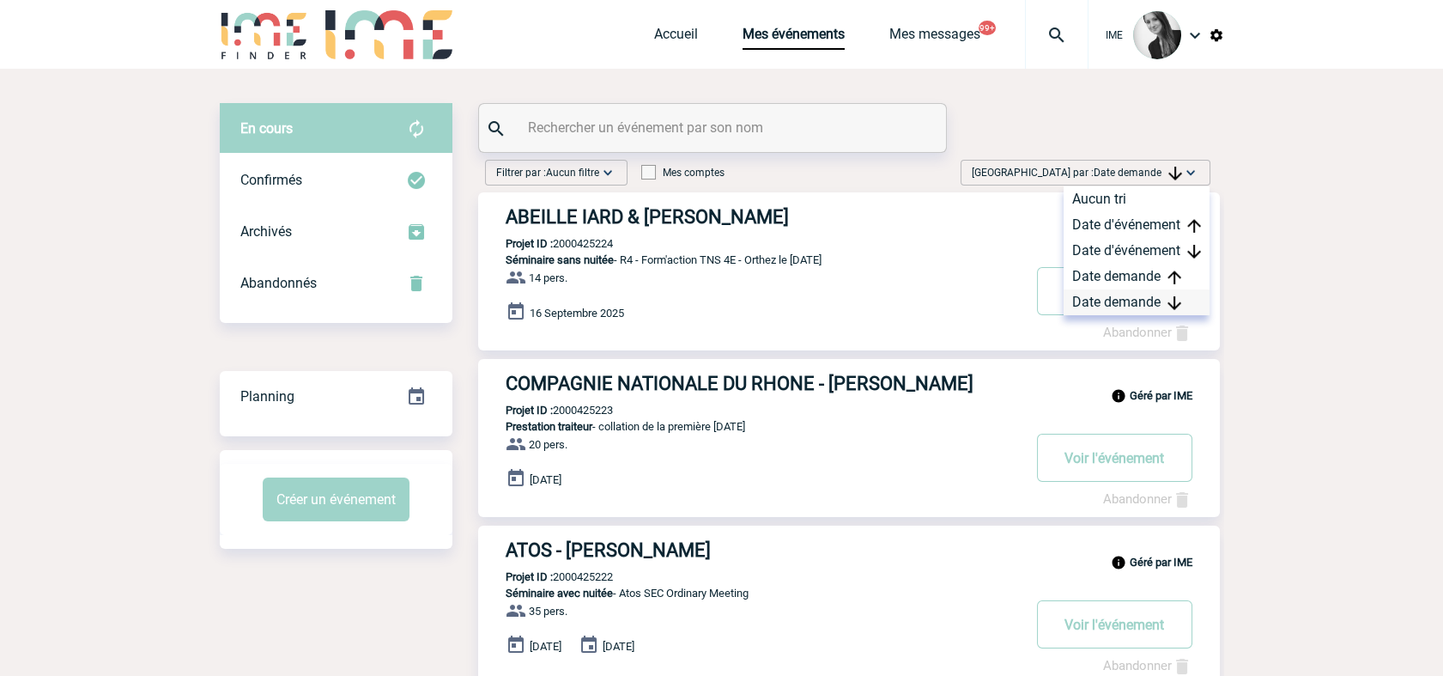
click at [1113, 309] on div "Date demande" at bounding box center [1137, 302] width 146 height 26
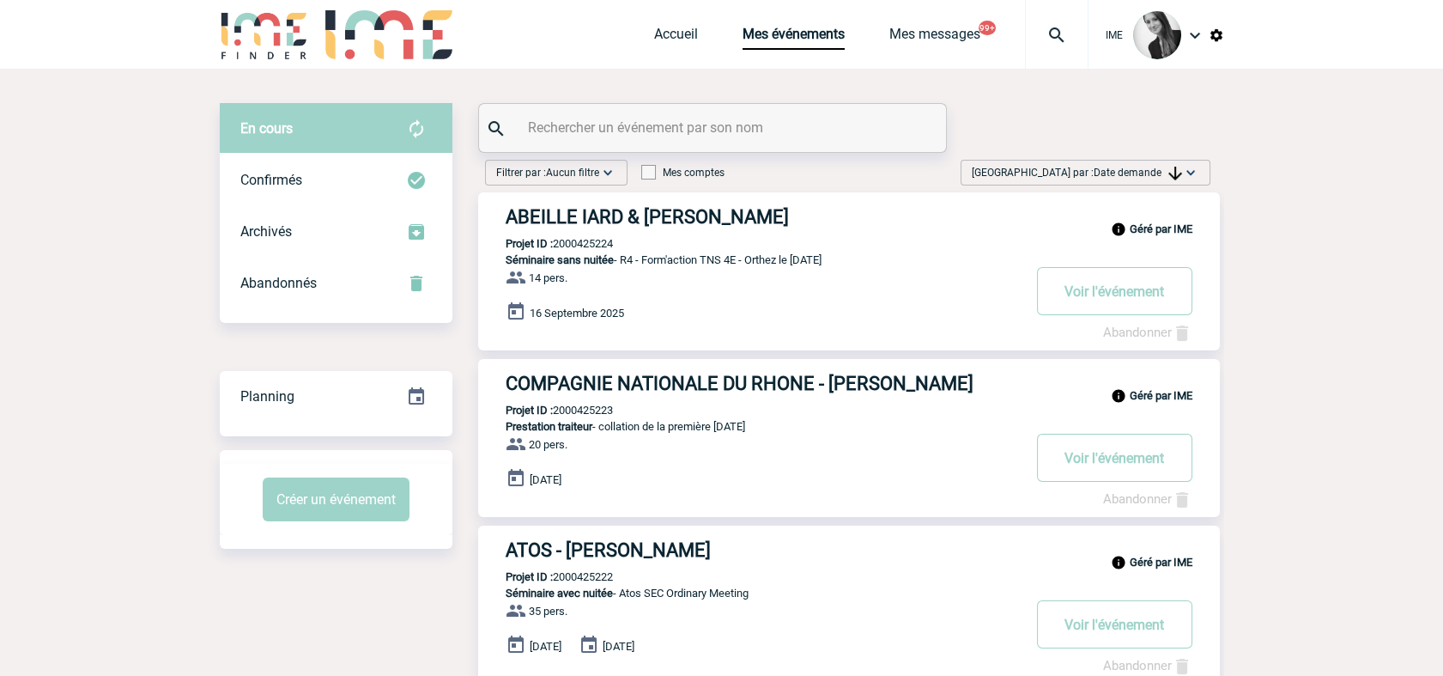
click at [639, 128] on input "text" at bounding box center [715, 127] width 382 height 25
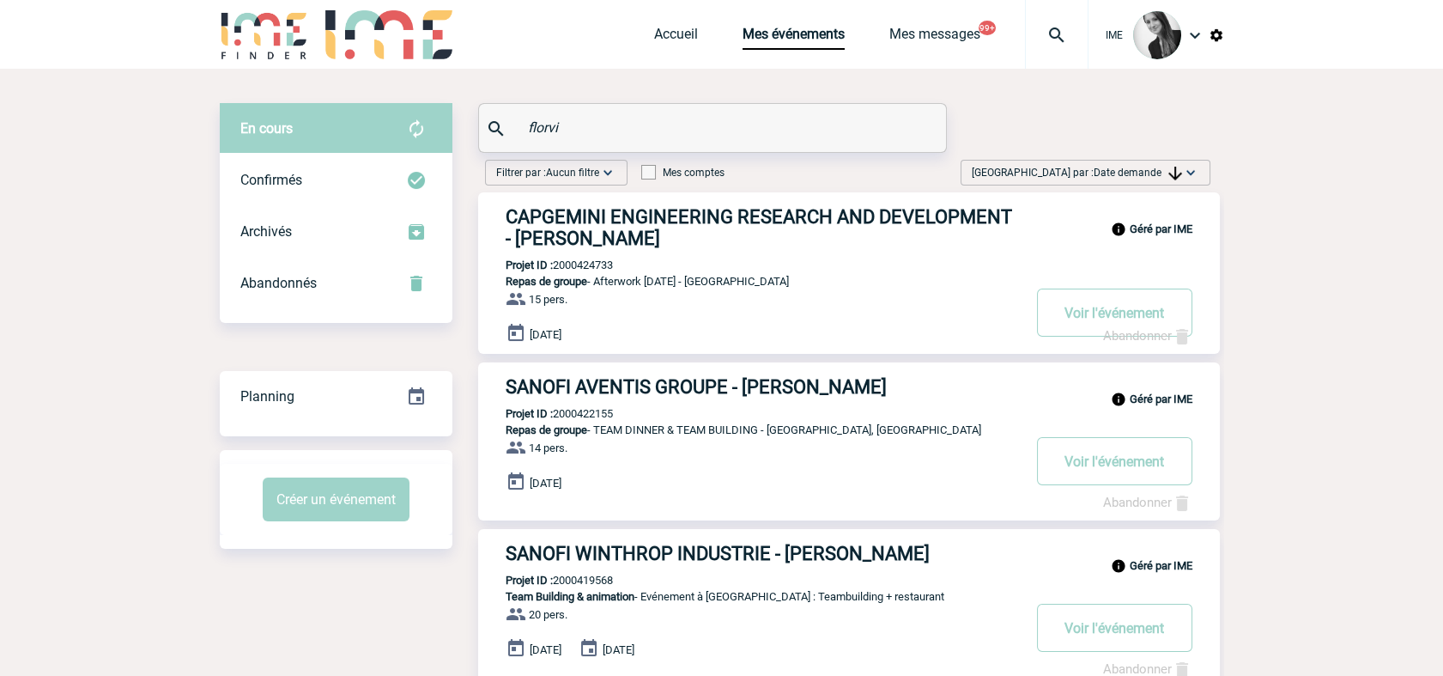
drag, startPoint x: 579, startPoint y: 129, endPoint x: 446, endPoint y: 131, distance: 133.1
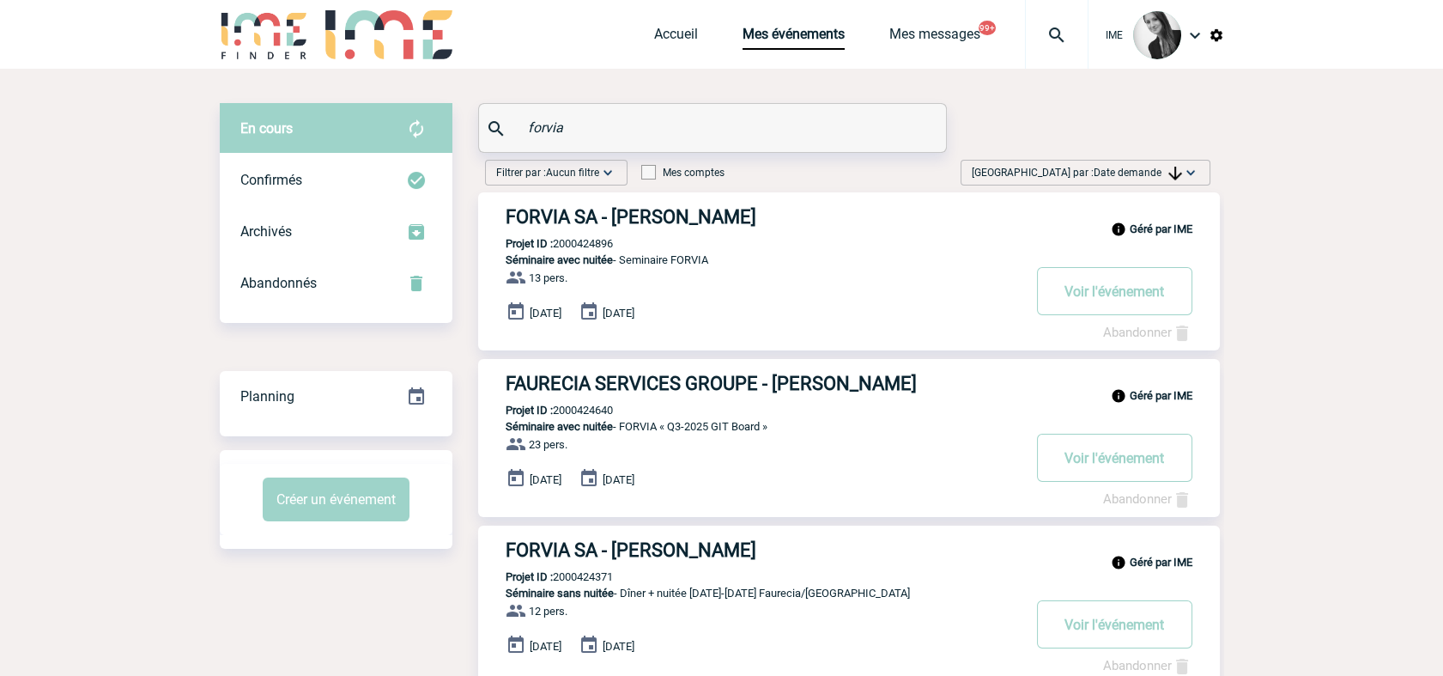
click at [592, 241] on p "Projet ID : 2000424896" at bounding box center [545, 243] width 135 height 13
copy p "2000424896"
drag, startPoint x: 617, startPoint y: 240, endPoint x: 557, endPoint y: 246, distance: 60.4
click at [557, 246] on div "Géré par IME FORVIA SA - Sylvie LEVY Projet ID : 2000424896 Séminaire avec nuit…" at bounding box center [849, 271] width 742 height 158
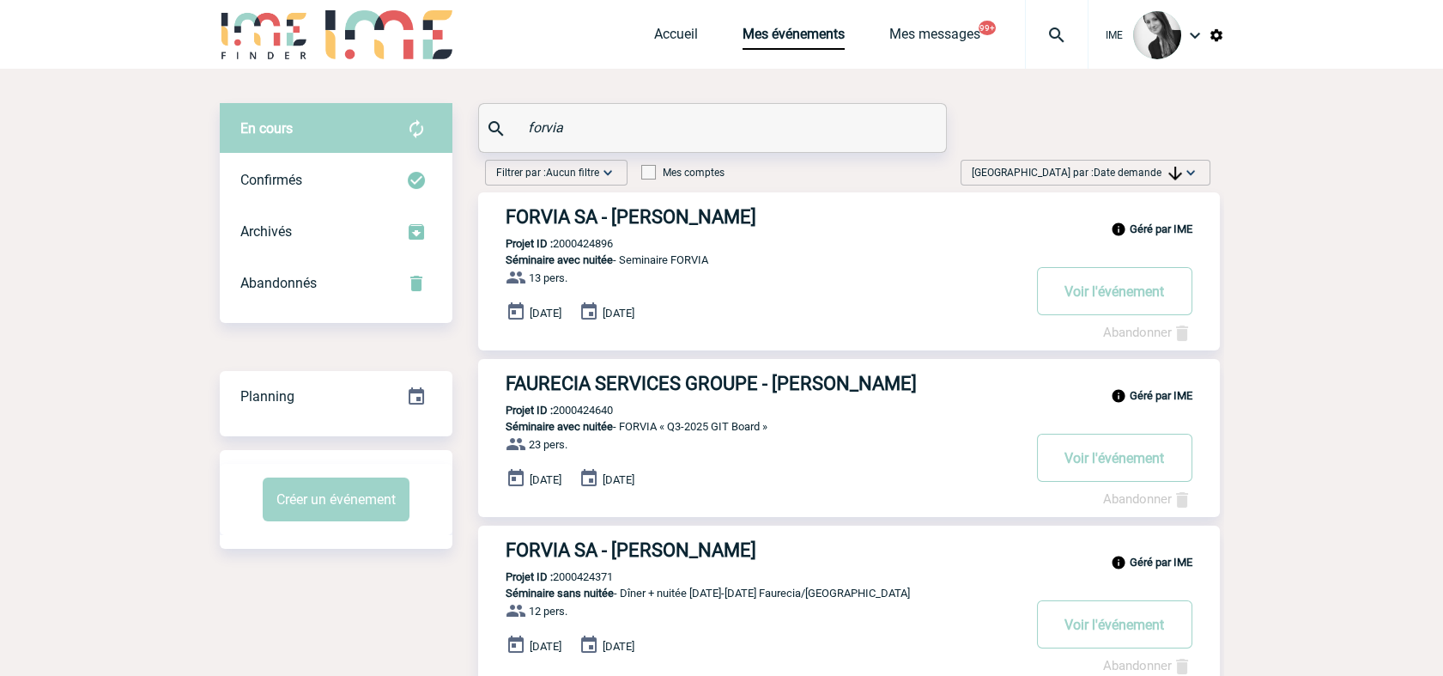
copy p "2000424896"
click at [591, 409] on p "Projet ID : 2000424640" at bounding box center [545, 410] width 135 height 13
copy p "2000424640"
click at [1094, 172] on span "Date demande" at bounding box center [1138, 173] width 88 height 12
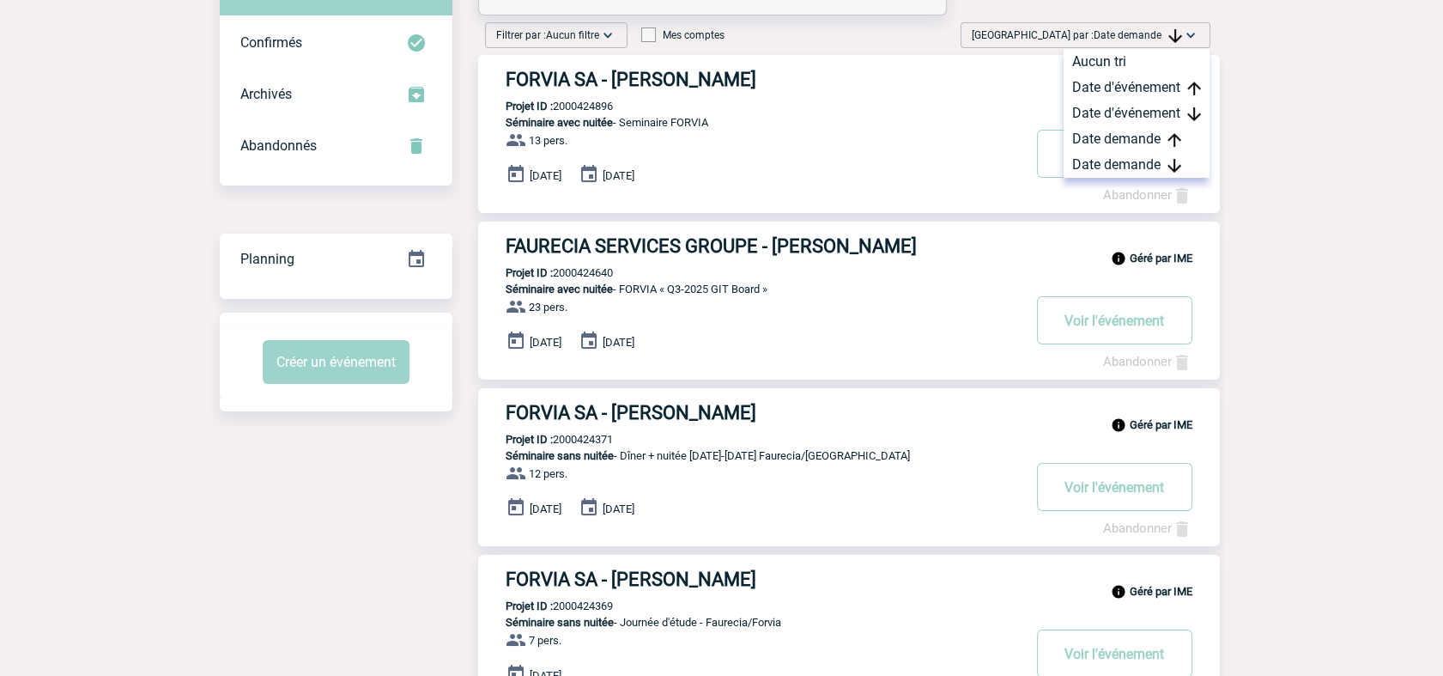
scroll to position [95, 0]
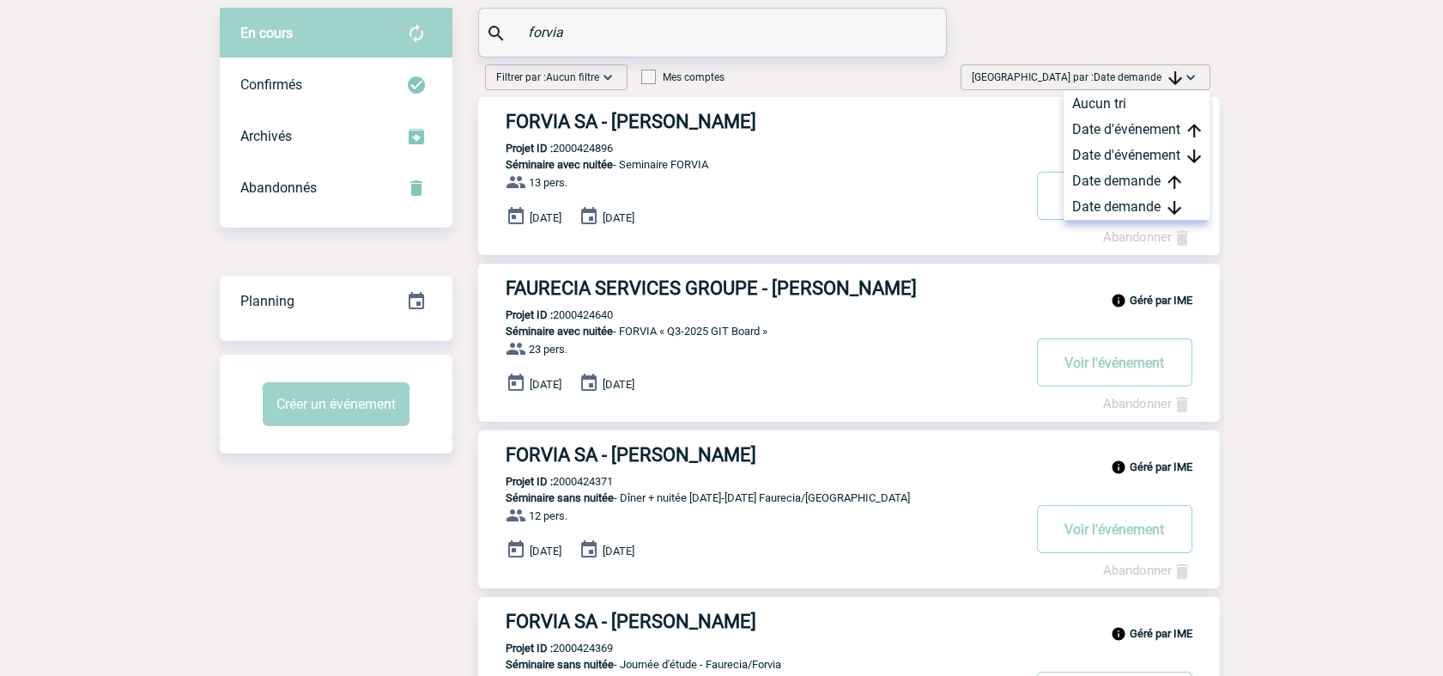
click at [597, 313] on p "Projet ID : 2000424640" at bounding box center [545, 314] width 135 height 13
copy p "2000424640"
click at [1157, 70] on span "[GEOGRAPHIC_DATA] par : Date demande" at bounding box center [1077, 77] width 210 height 17
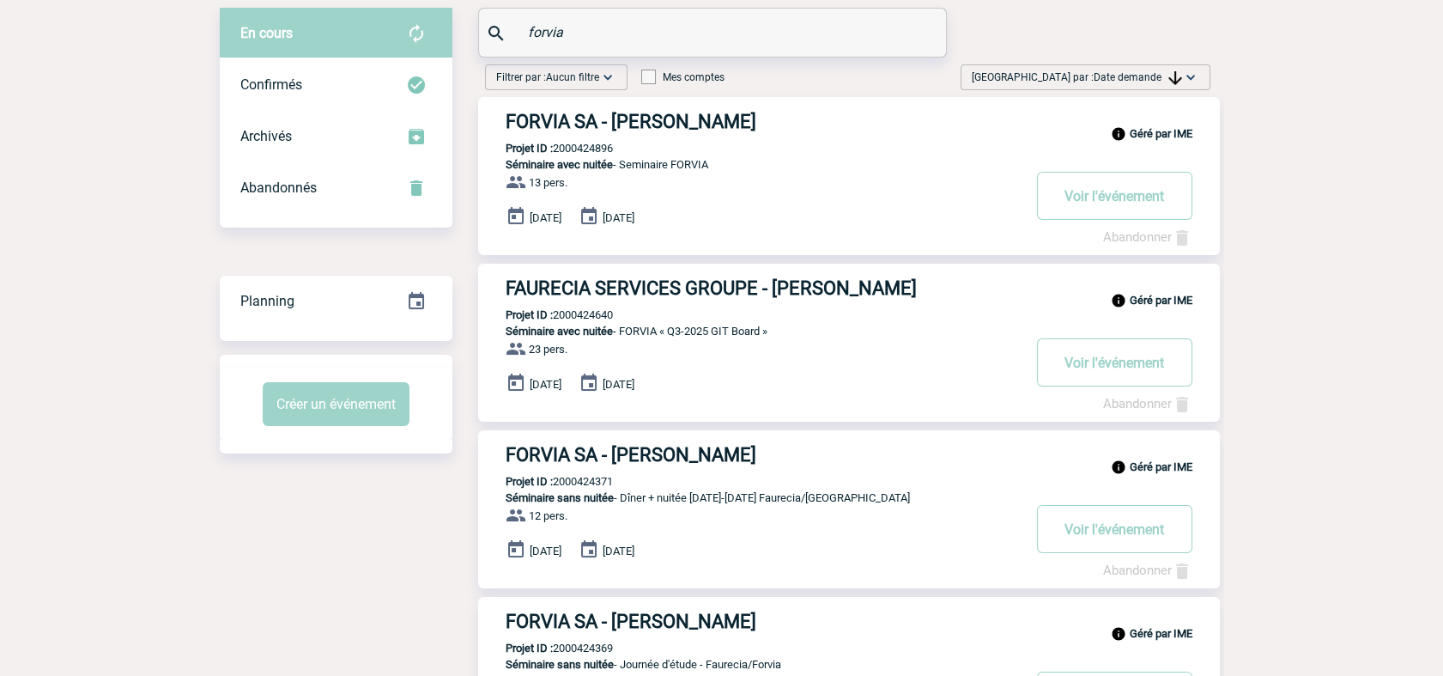
click at [1196, 79] on img at bounding box center [1190, 77] width 17 height 17
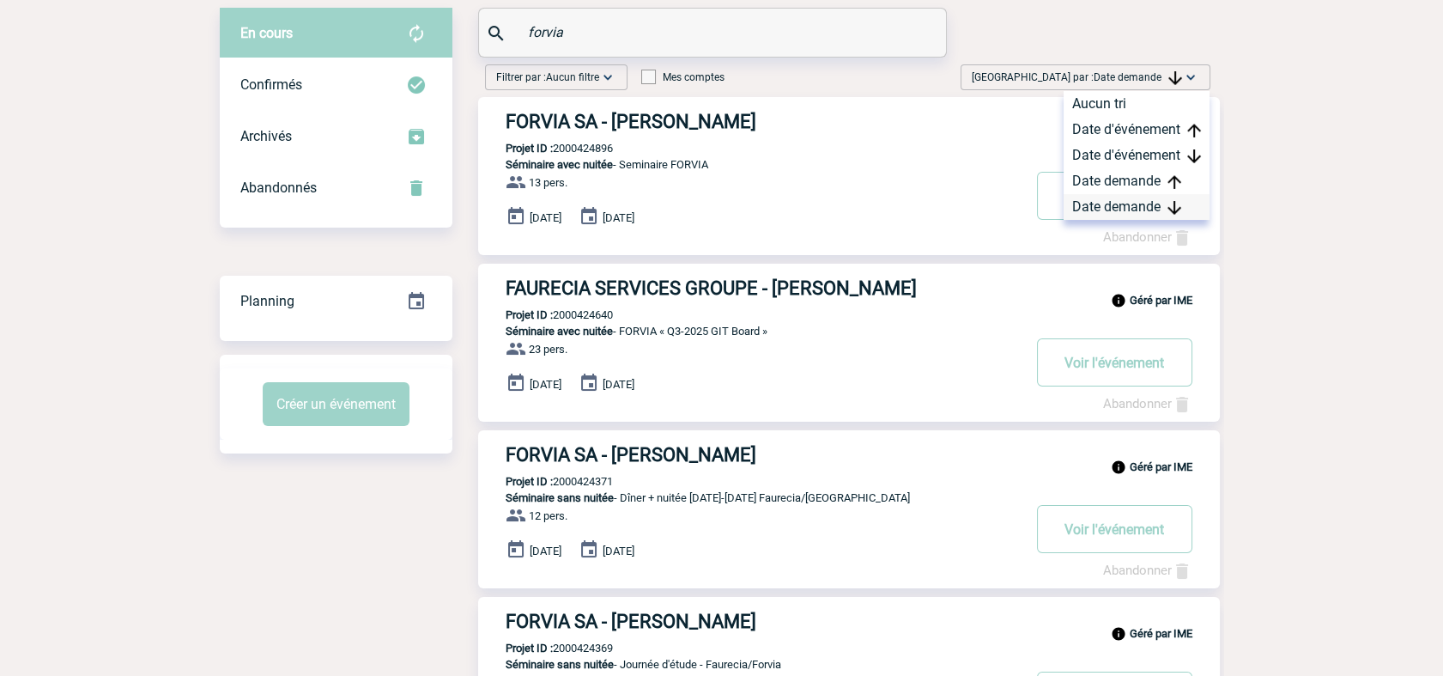
click at [1158, 206] on div "Date demande" at bounding box center [1137, 207] width 146 height 26
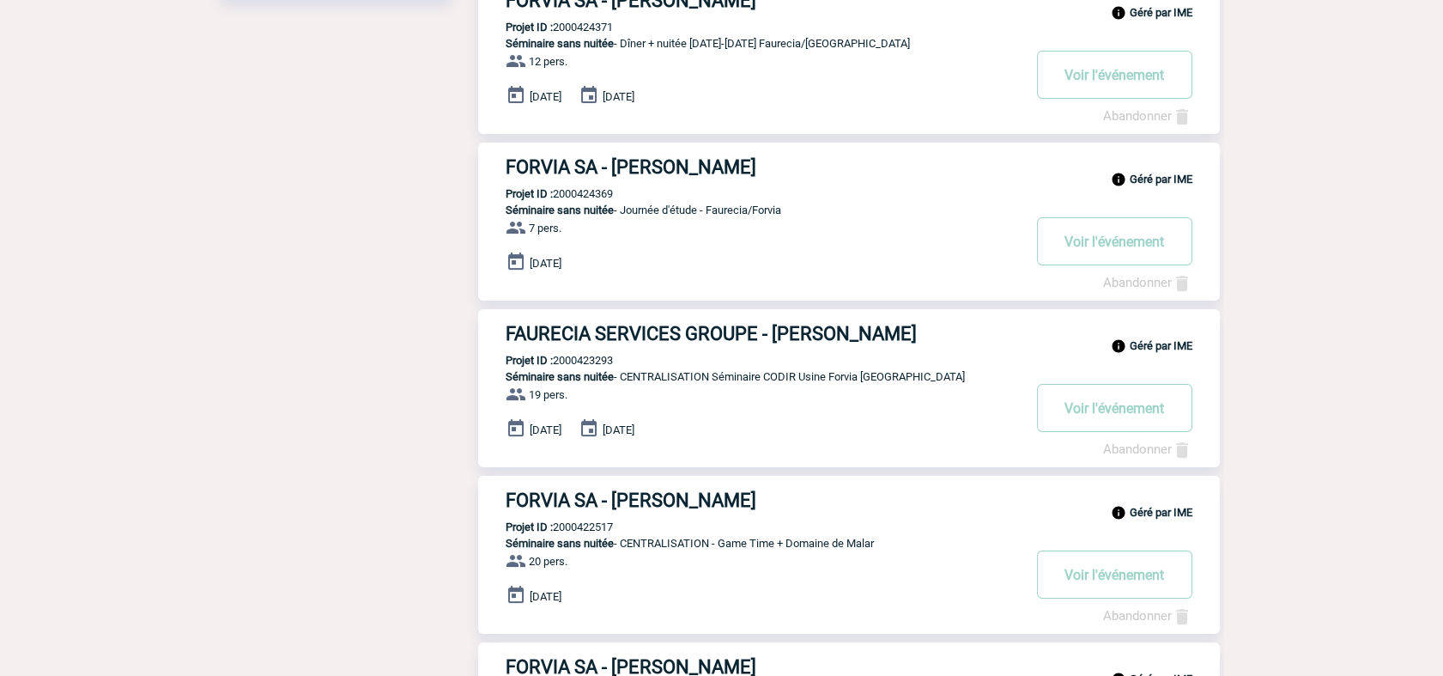
scroll to position [572, 0]
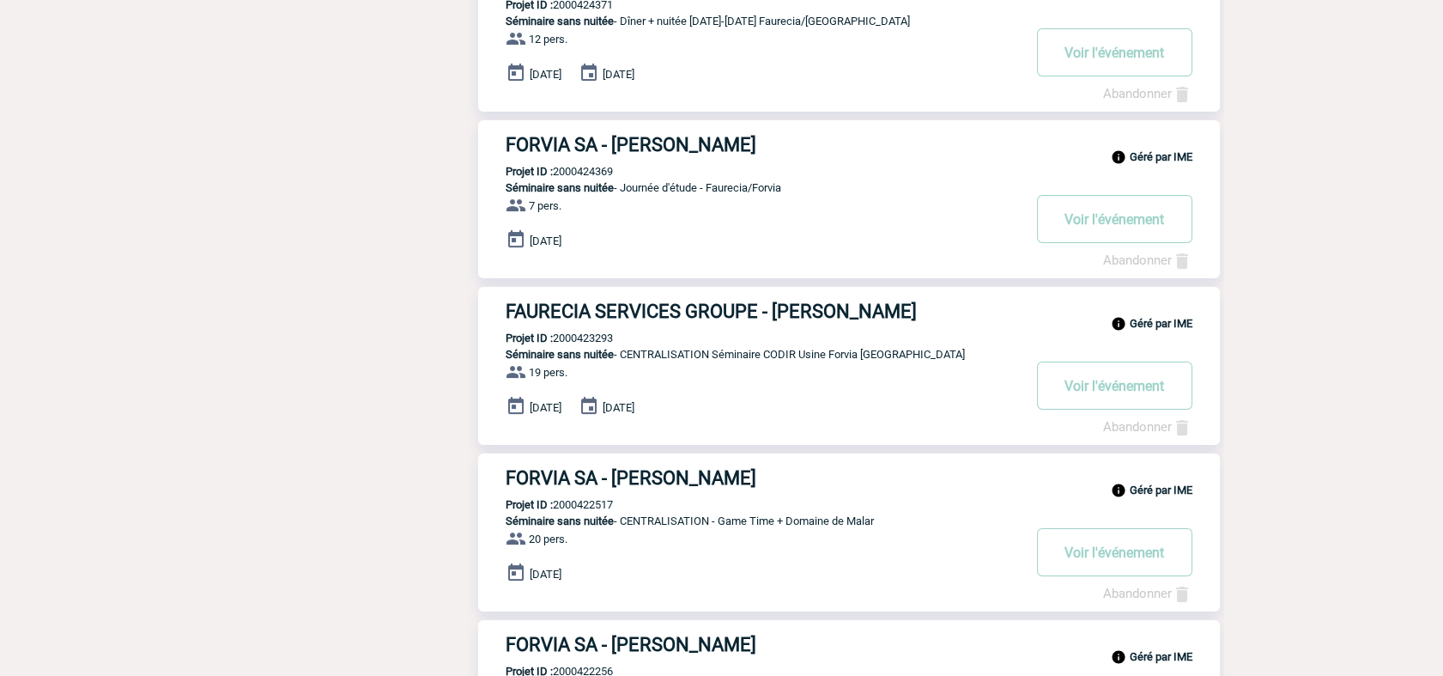
click at [584, 334] on p "Projet ID : 2000423293" at bounding box center [545, 337] width 135 height 13
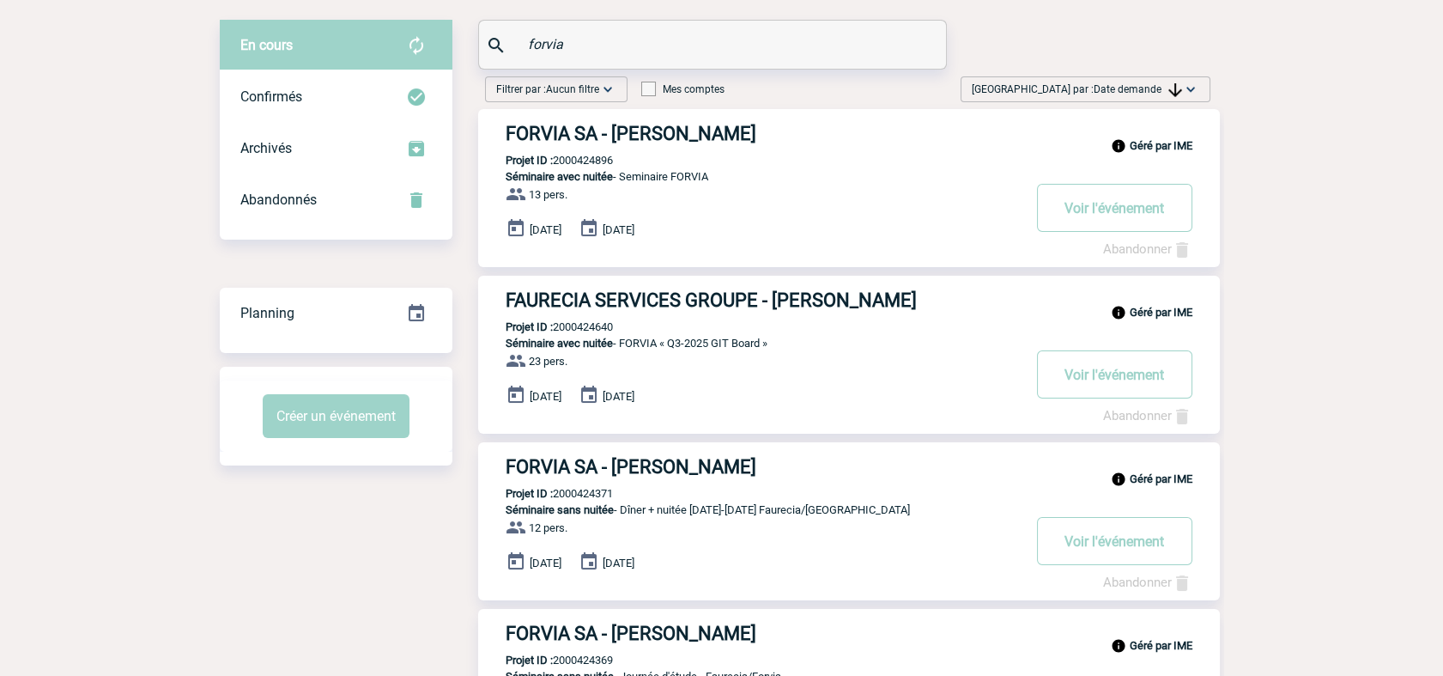
scroll to position [40, 0]
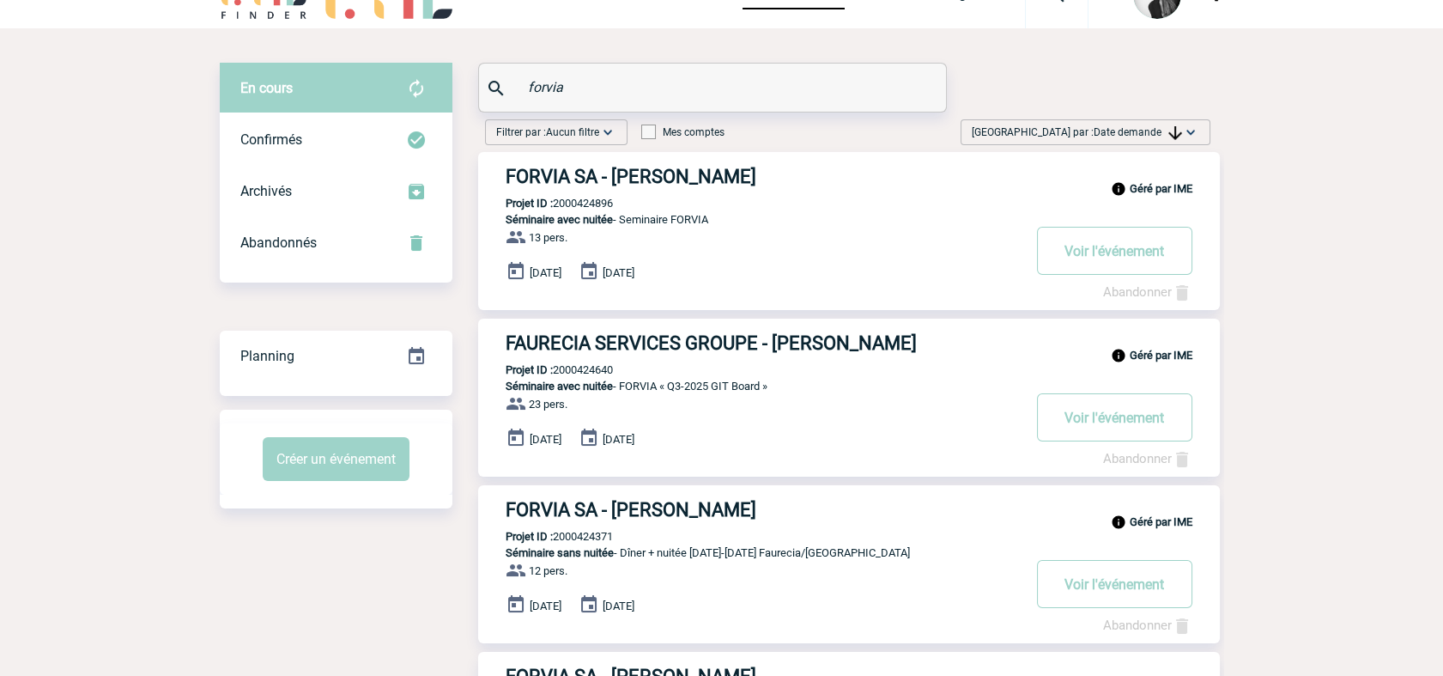
drag, startPoint x: 568, startPoint y: 82, endPoint x: 424, endPoint y: 81, distance: 143.4
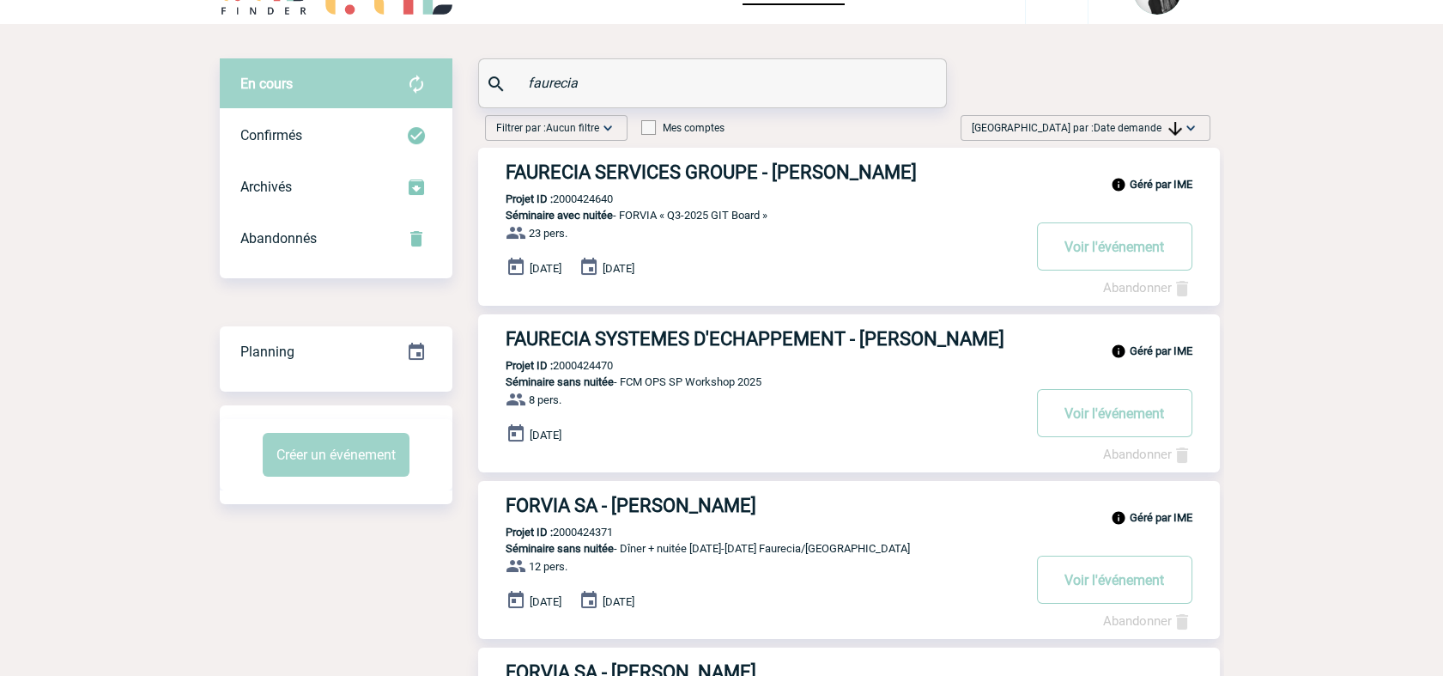
scroll to position [0, 0]
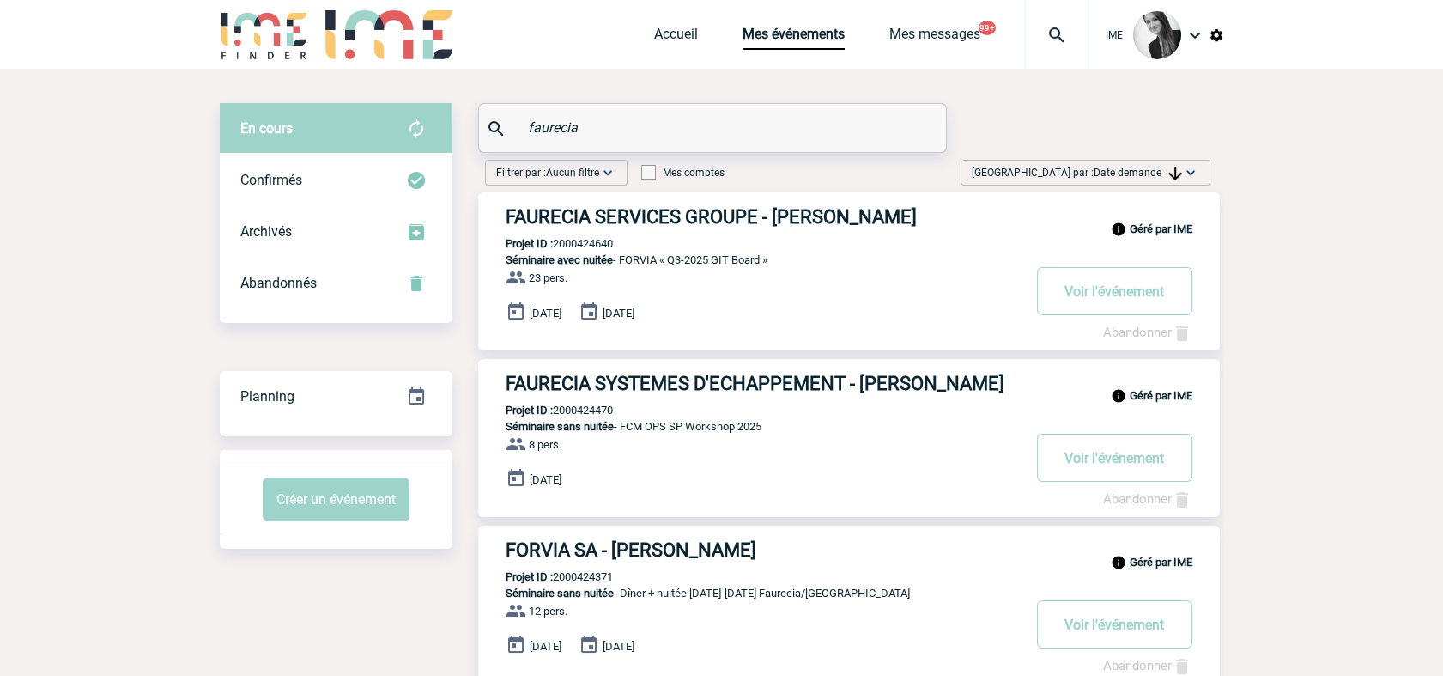
type input "faurecia"
drag, startPoint x: 1291, startPoint y: 368, endPoint x: 783, endPoint y: 152, distance: 551.7
click at [673, 39] on link "Accueil" at bounding box center [676, 38] width 44 height 24
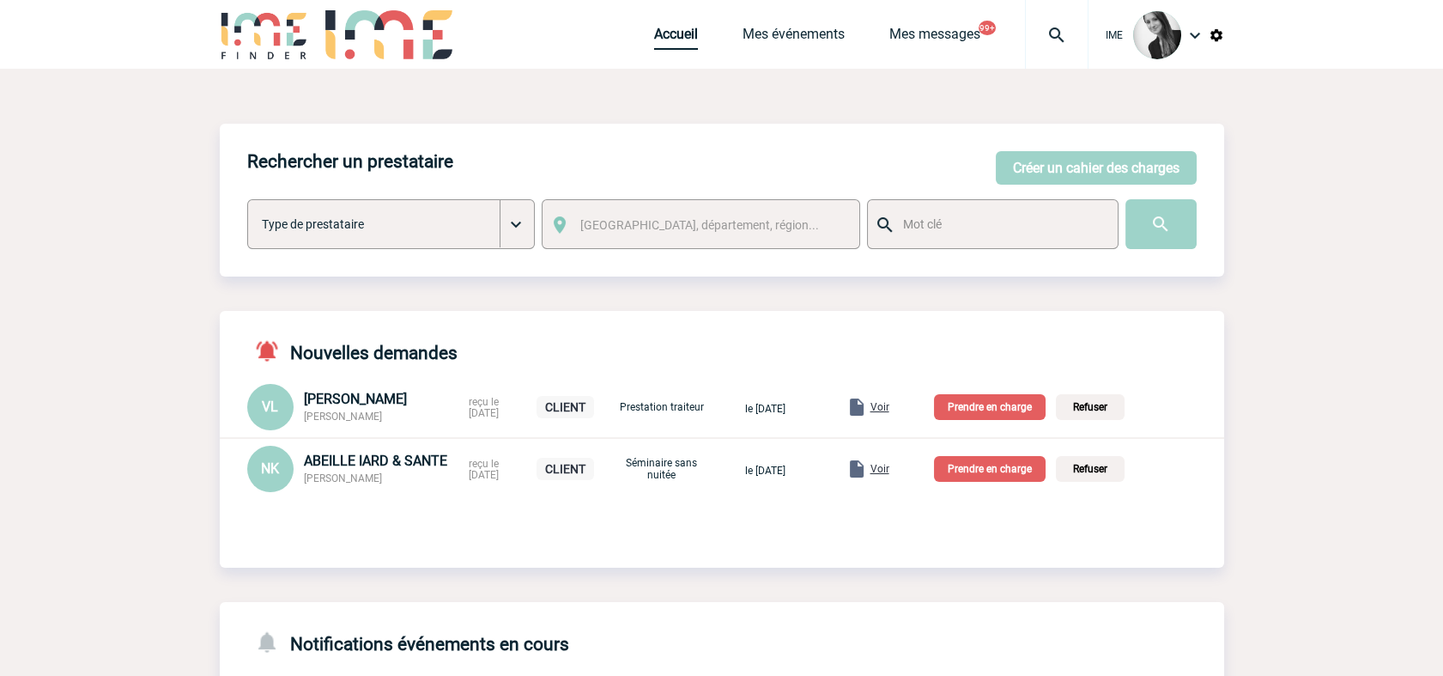
click at [683, 46] on link "Accueil" at bounding box center [676, 38] width 44 height 24
click at [801, 39] on link "Mes événements" at bounding box center [794, 38] width 102 height 24
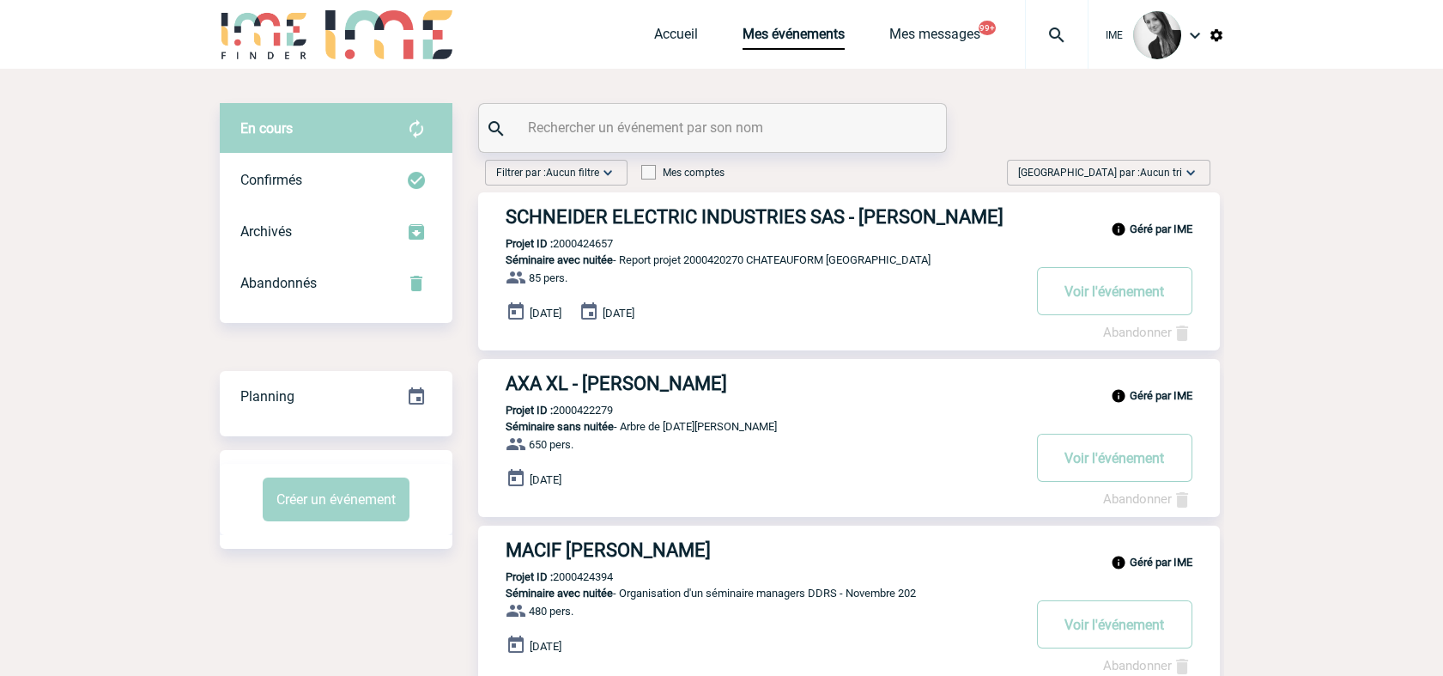
click at [1200, 167] on div "[GEOGRAPHIC_DATA] par : Aucun tri Aucun tri Date d'événement Date d'événement D…" at bounding box center [1109, 173] width 204 height 26
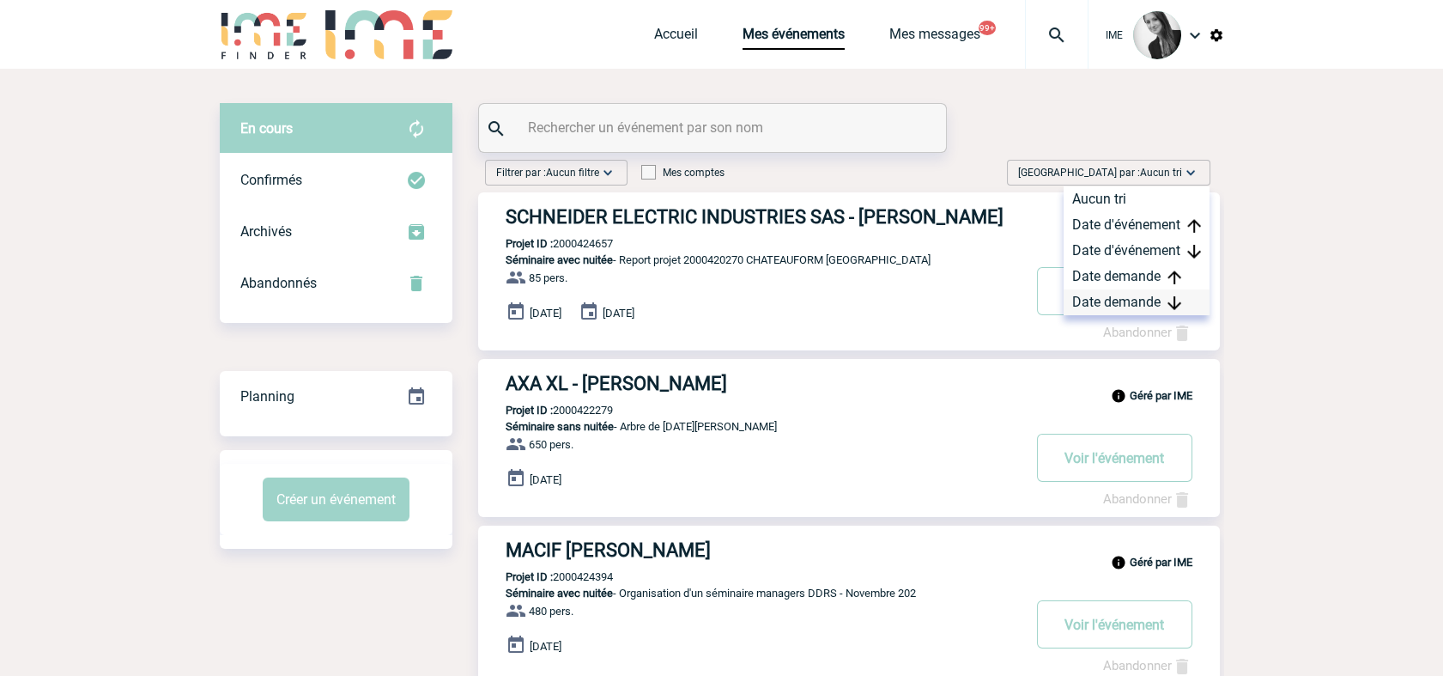
click at [1128, 307] on div "Date demande" at bounding box center [1137, 302] width 146 height 26
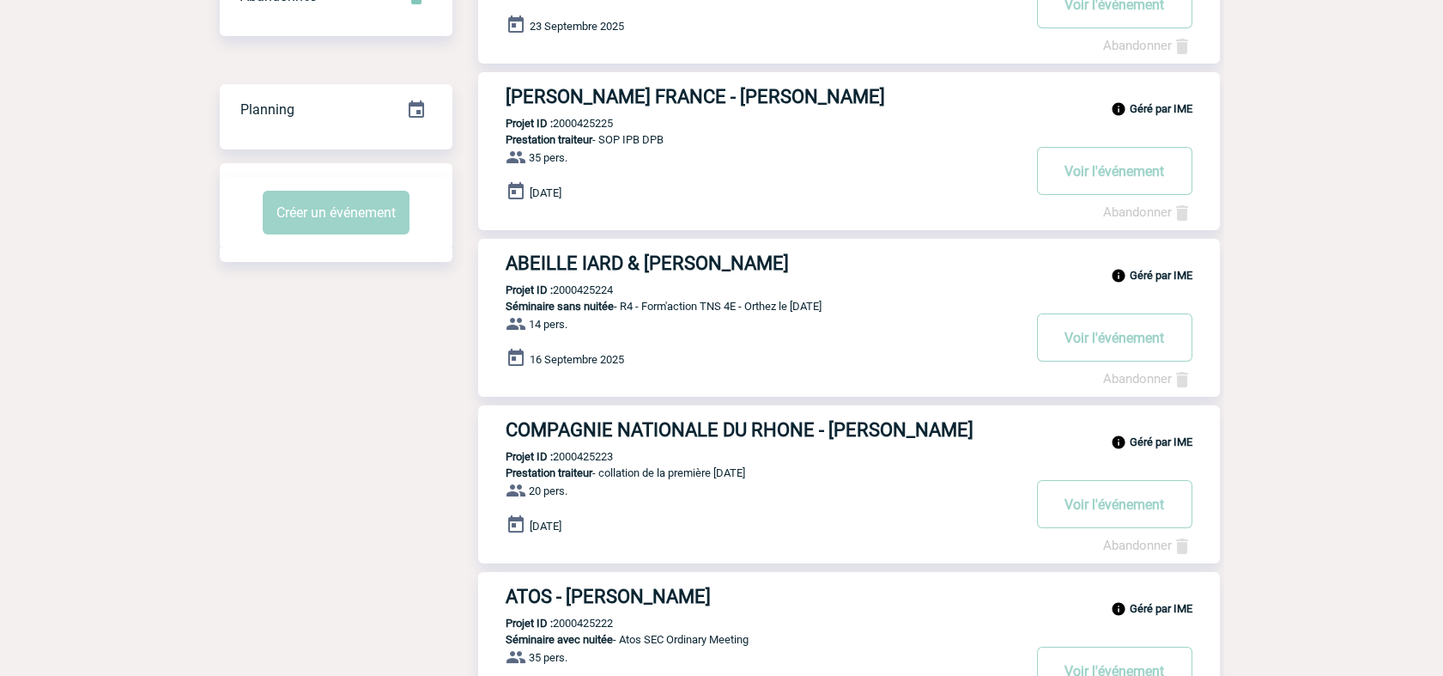
scroll to position [286, 0]
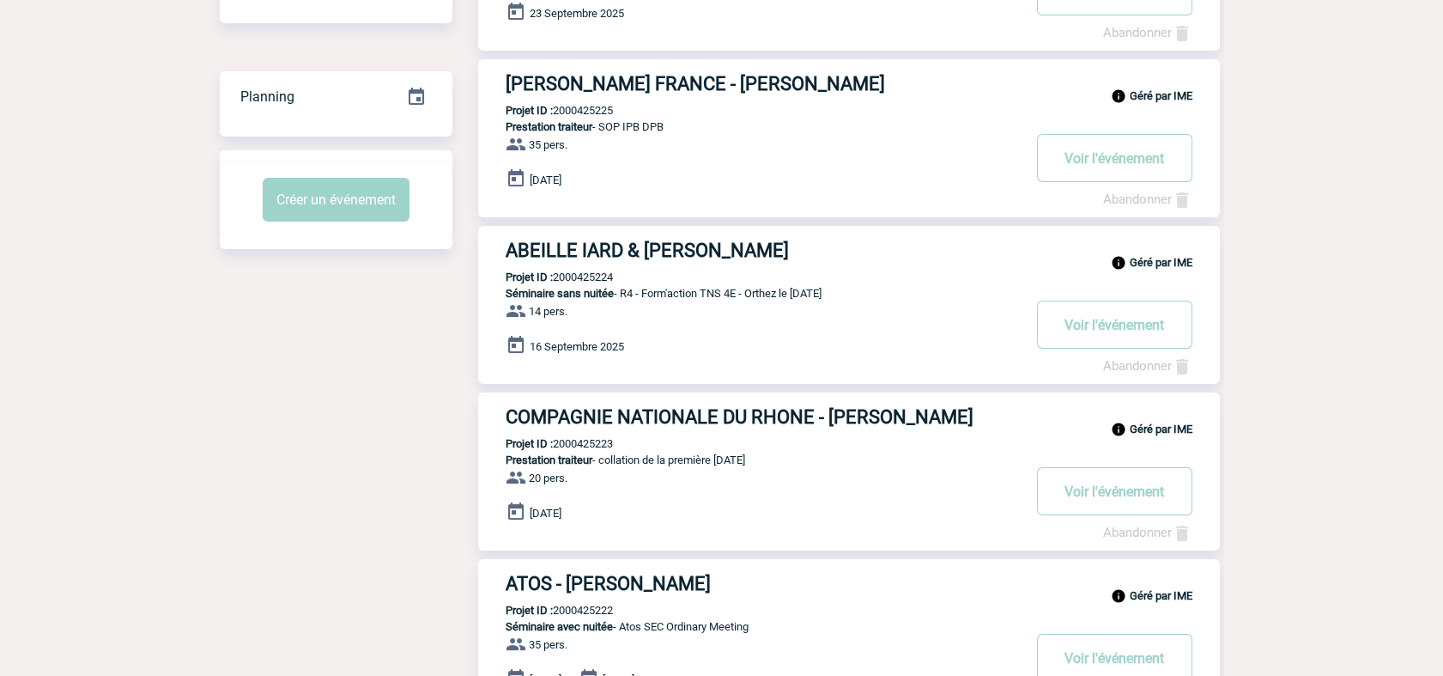
scroll to position [381, 0]
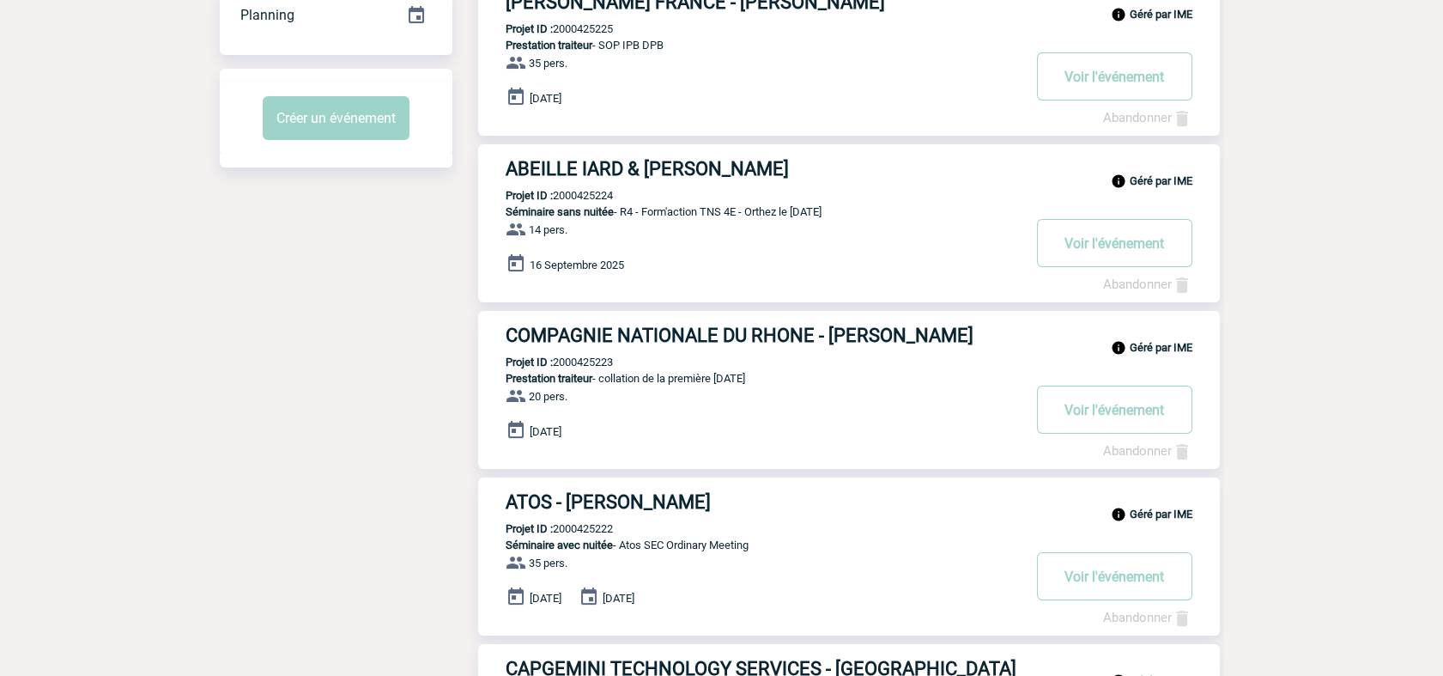
click at [1300, 170] on body "IME Accueil Mes événements" at bounding box center [721, 599] width 1443 height 1960
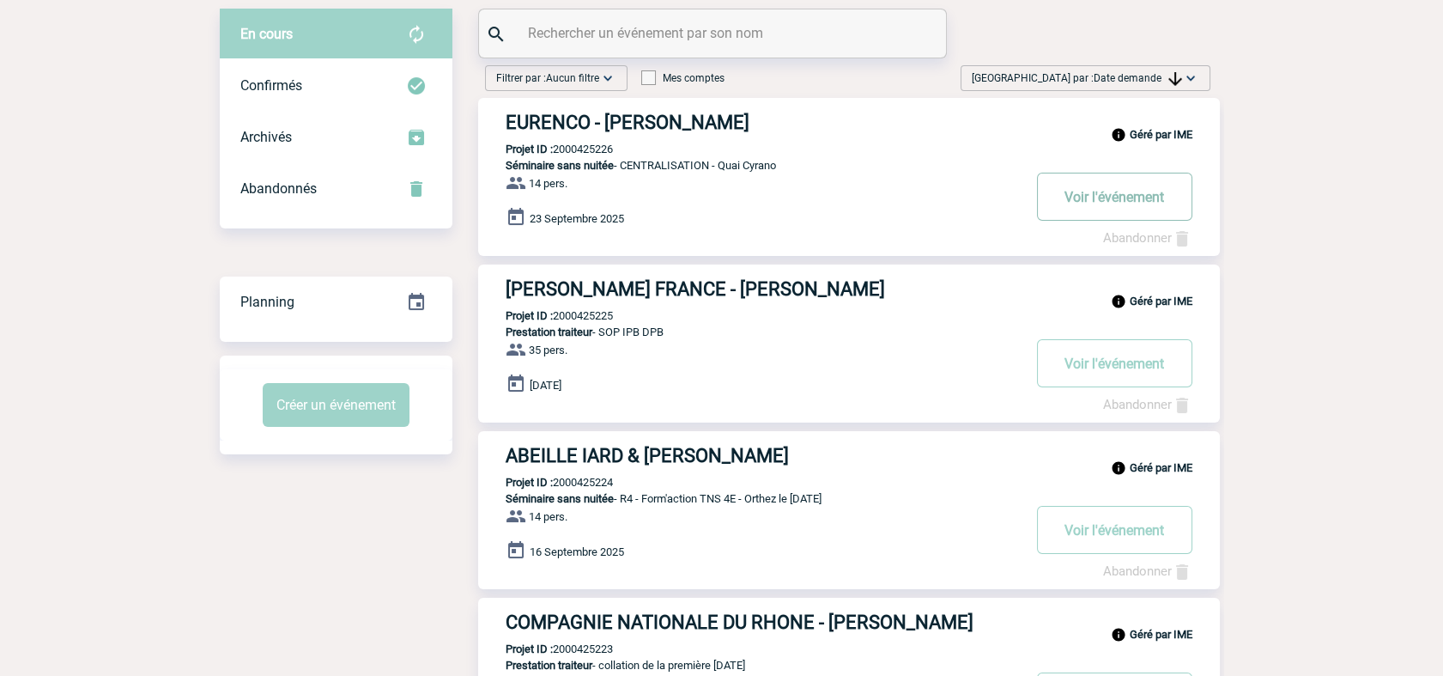
scroll to position [95, 0]
drag, startPoint x: 1169, startPoint y: 85, endPoint x: 1175, endPoint y: 118, distance: 34.0
click at [1169, 84] on span "[GEOGRAPHIC_DATA] par : Date demande" at bounding box center [1077, 77] width 210 height 17
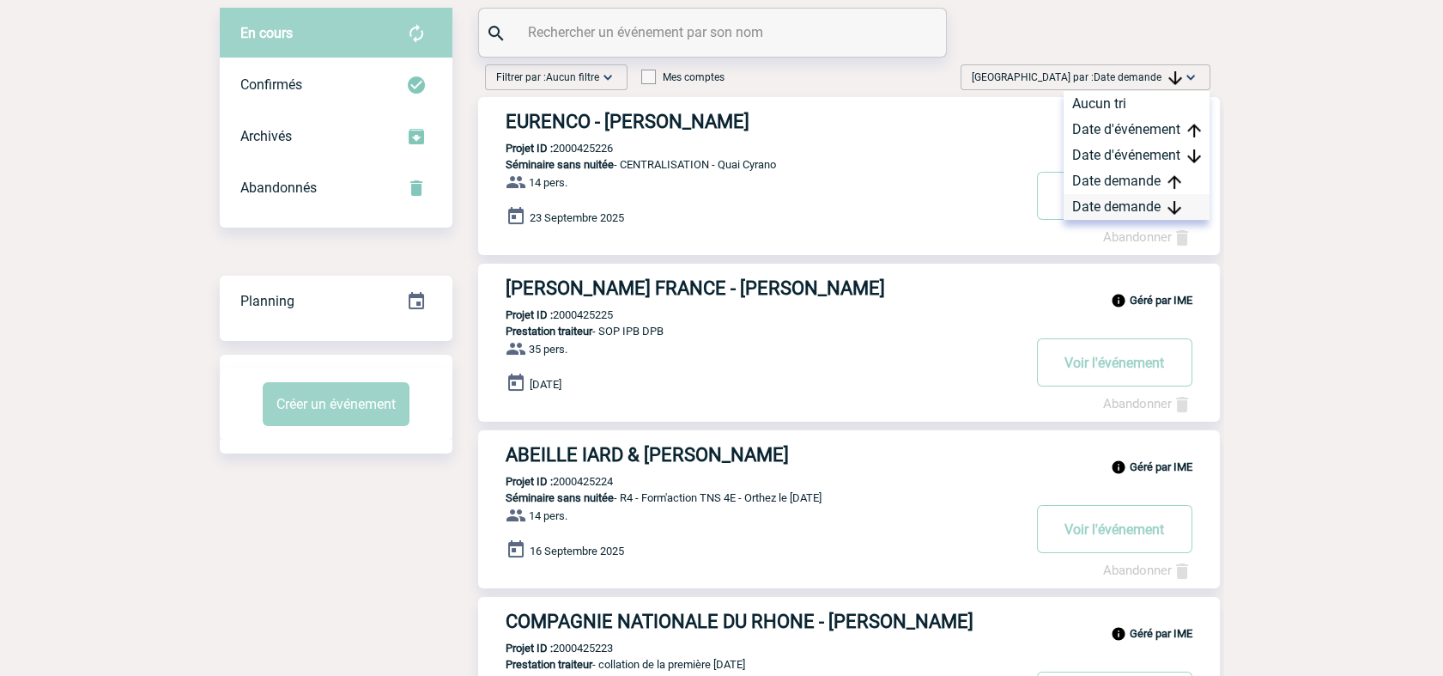
click at [1135, 209] on div "Date demande" at bounding box center [1137, 207] width 146 height 26
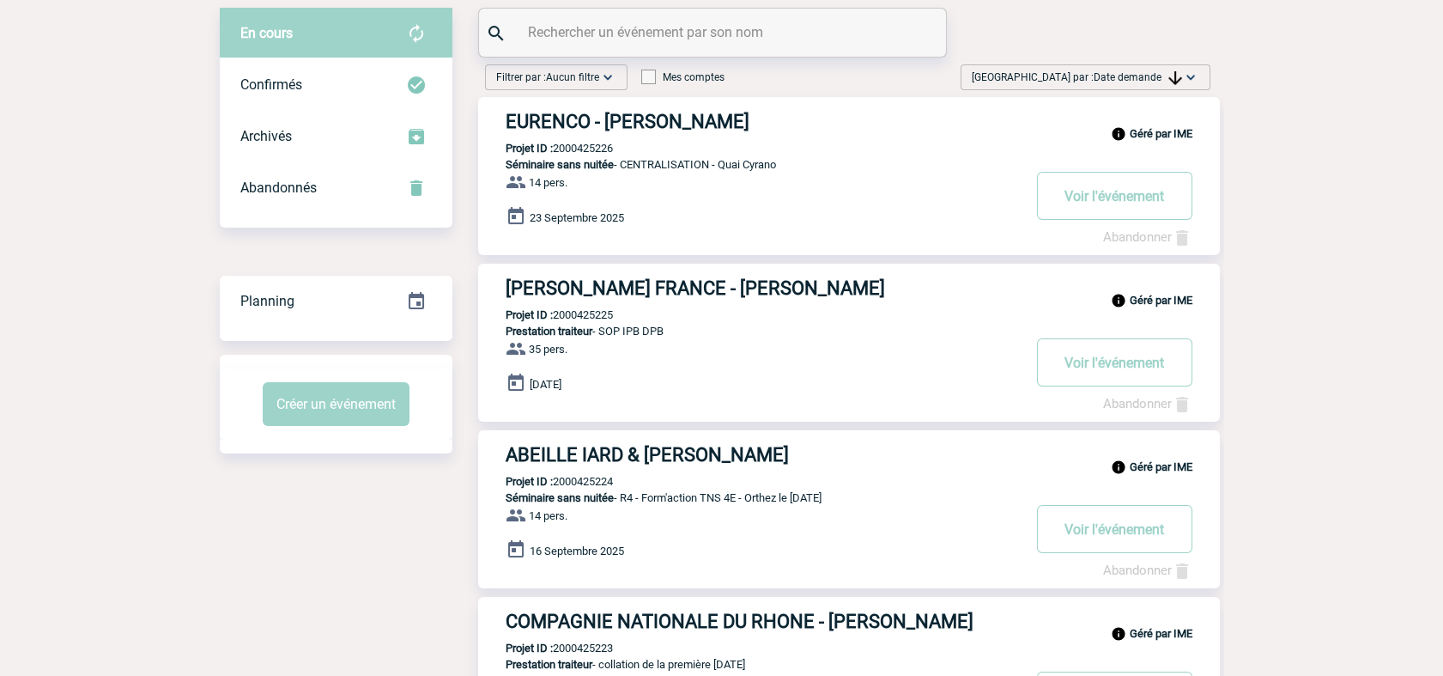
drag, startPoint x: 1332, startPoint y: 271, endPoint x: 1331, endPoint y: 263, distance: 8.6
click at [1140, 86] on div "[GEOGRAPHIC_DATA] par : Date demande Aucun tri Date d'événement Date d'événemen…" at bounding box center [1086, 77] width 250 height 26
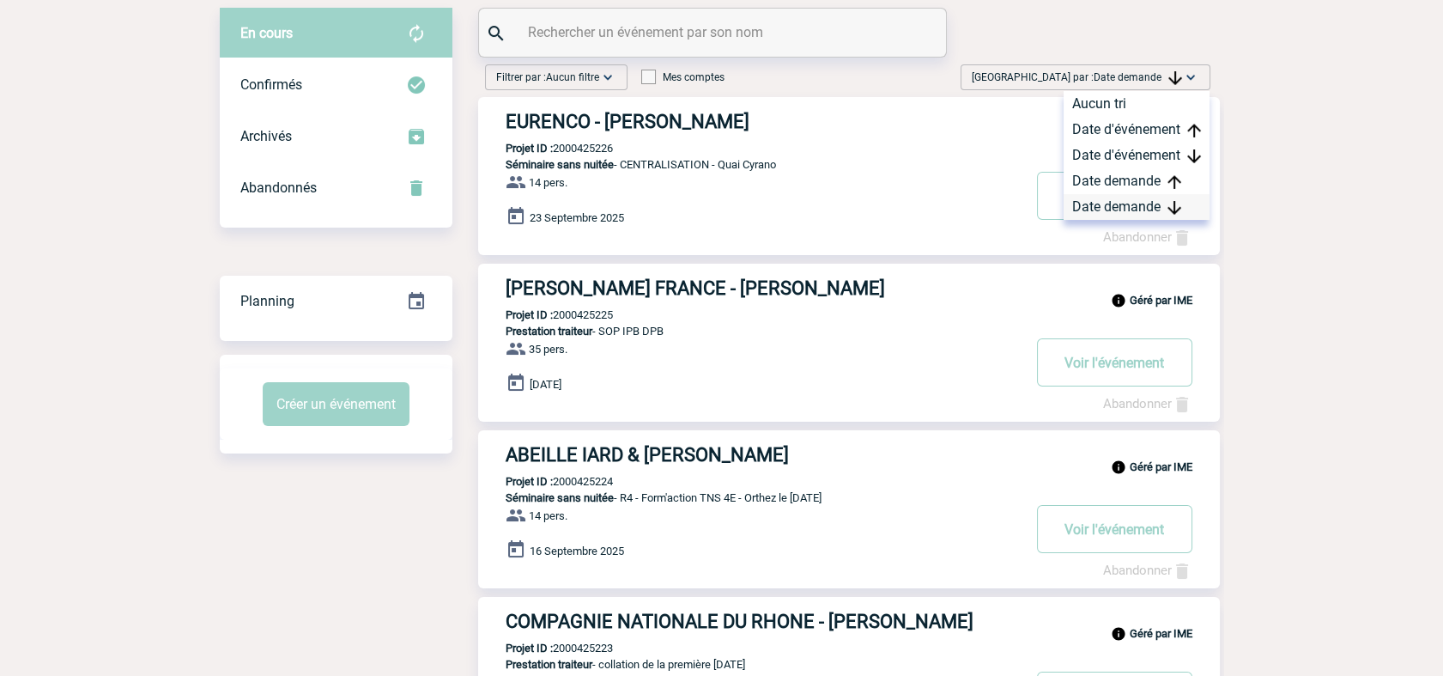
click at [1145, 206] on div "Date demande" at bounding box center [1137, 207] width 146 height 26
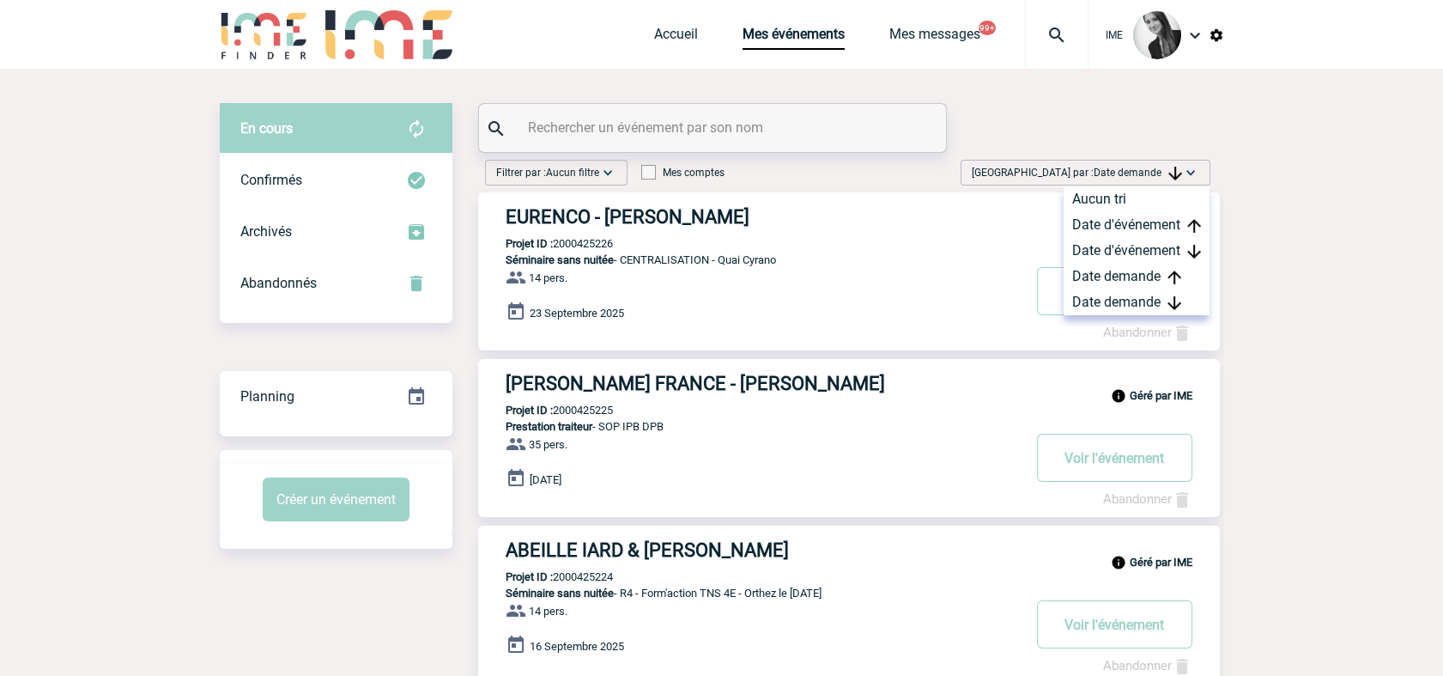
scroll to position [0, 0]
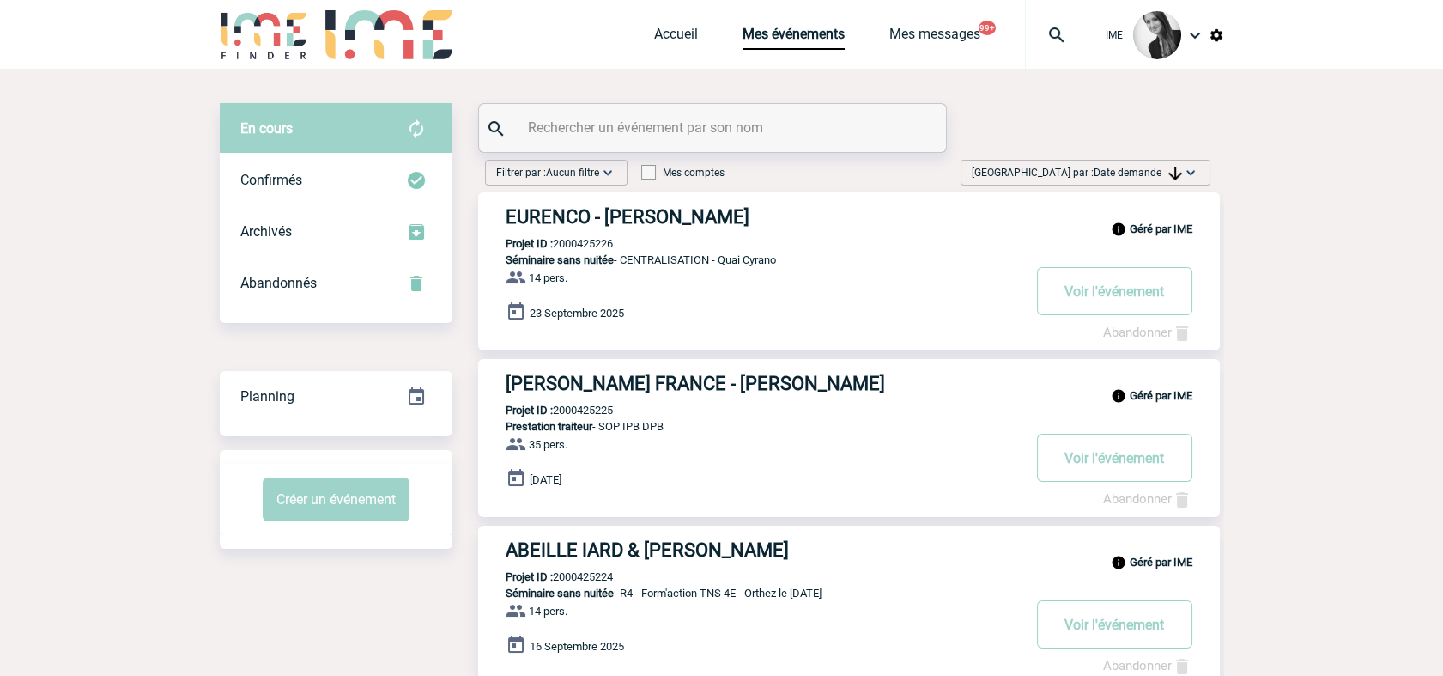
drag, startPoint x: 1297, startPoint y: 386, endPoint x: 1352, endPoint y: 241, distance: 154.1
click at [1179, 171] on img at bounding box center [1176, 174] width 14 height 14
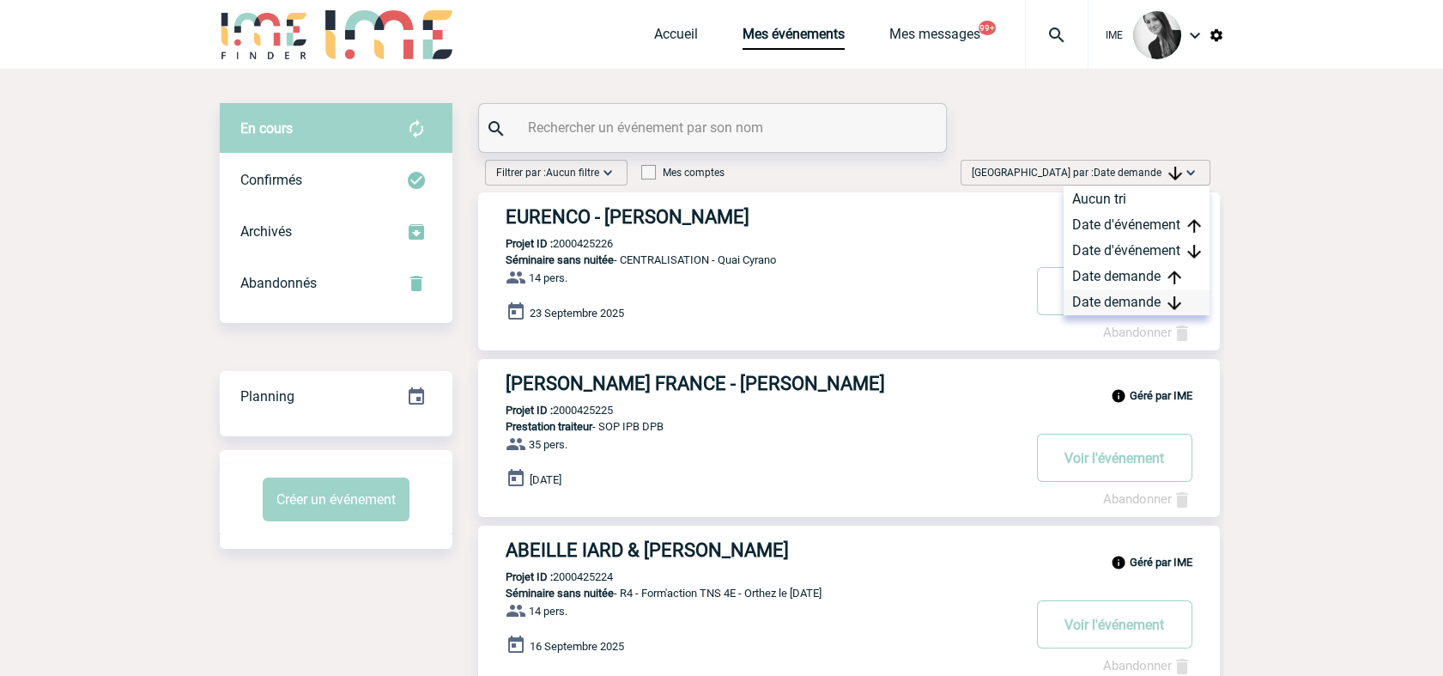
click at [1149, 297] on div "Date demande" at bounding box center [1137, 302] width 146 height 26
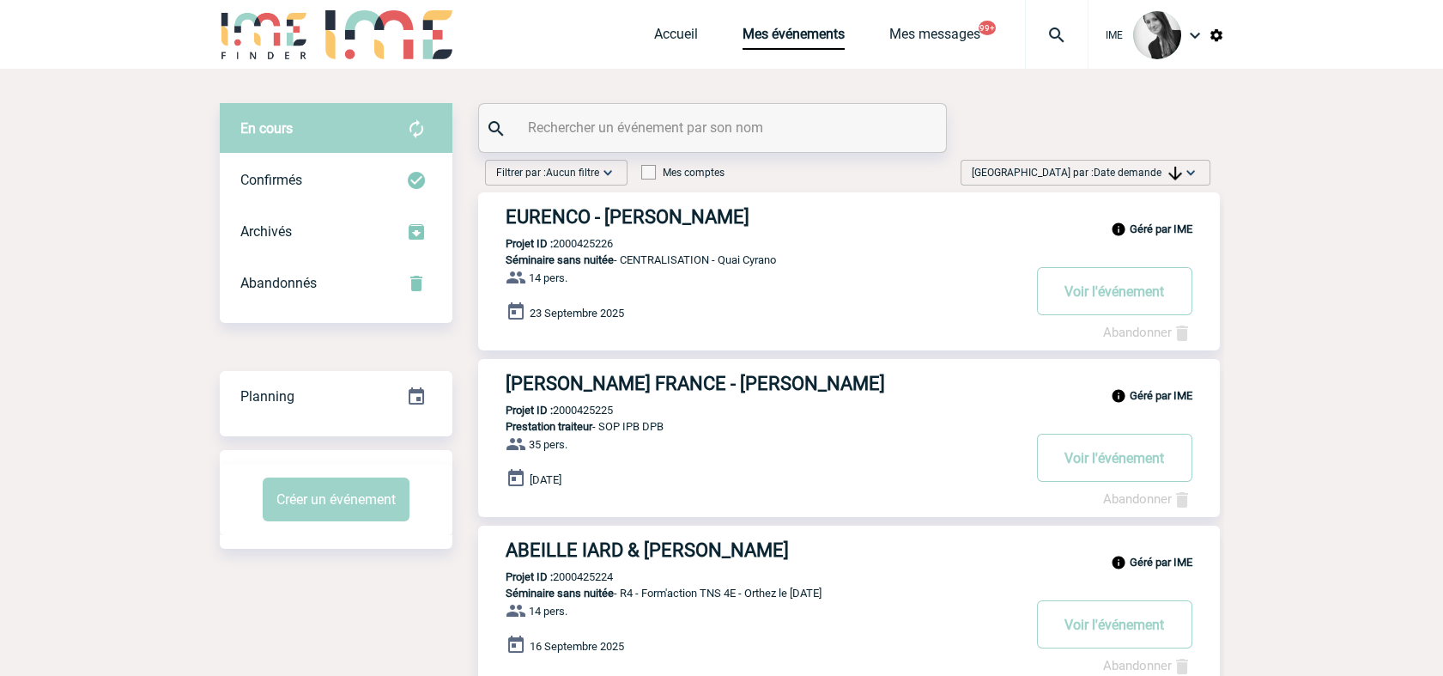
drag, startPoint x: 1138, startPoint y: 177, endPoint x: 1146, endPoint y: 275, distance: 98.3
click at [1139, 177] on span "Date demande" at bounding box center [1138, 173] width 88 height 12
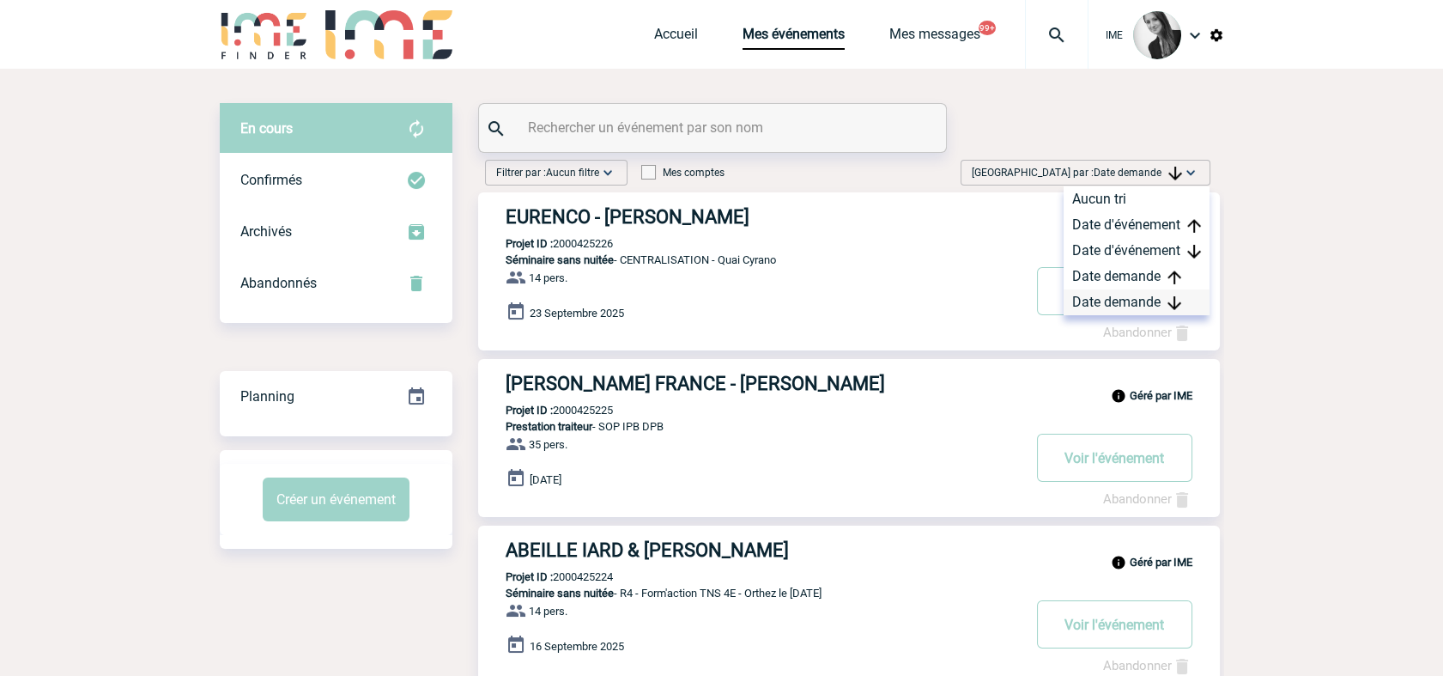
click at [1135, 300] on div "Date demande" at bounding box center [1137, 302] width 146 height 26
